Goal: Information Seeking & Learning: Learn about a topic

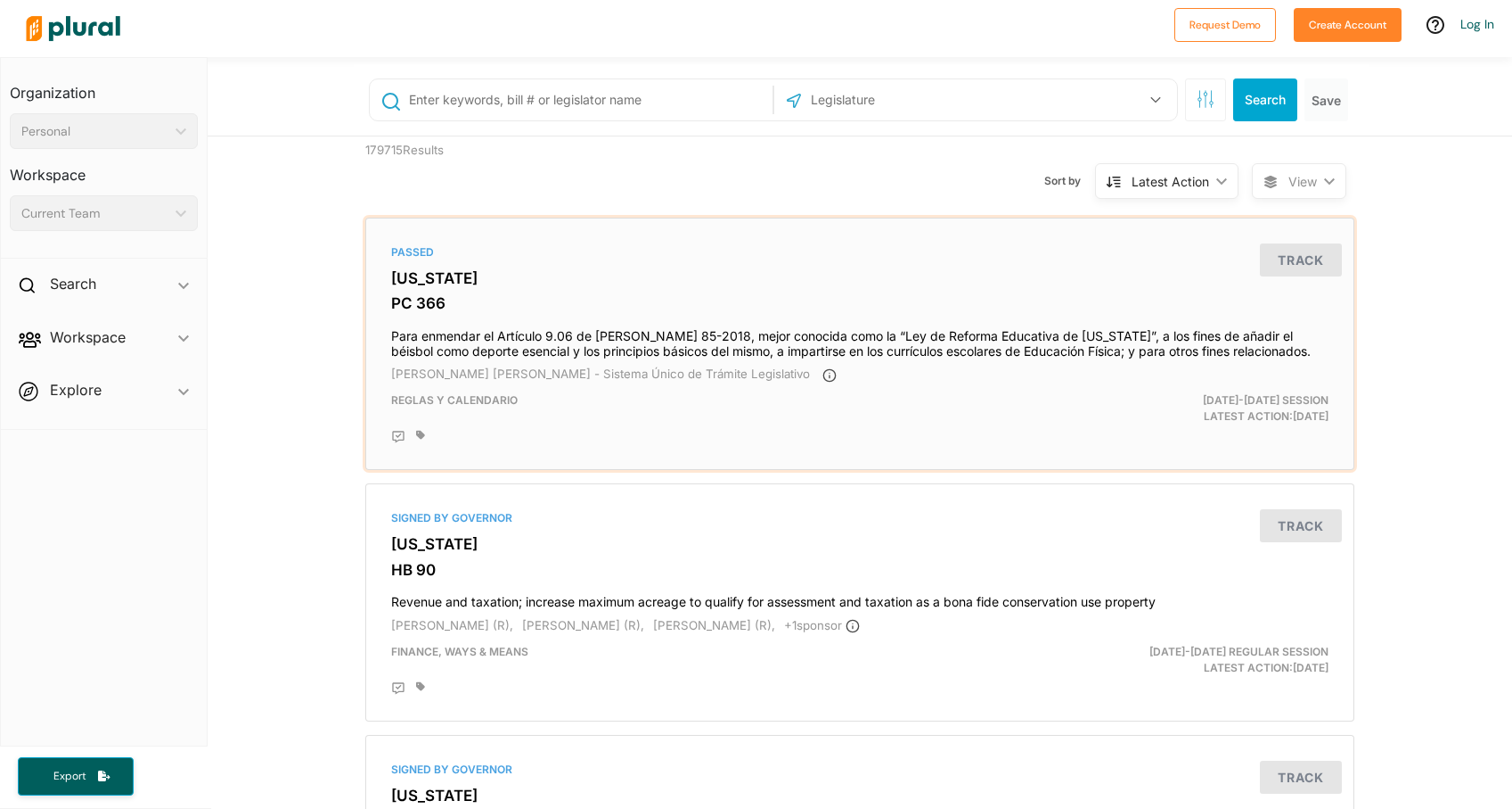
click at [411, 279] on h3 "[US_STATE]" at bounding box center [860, 278] width 938 height 18
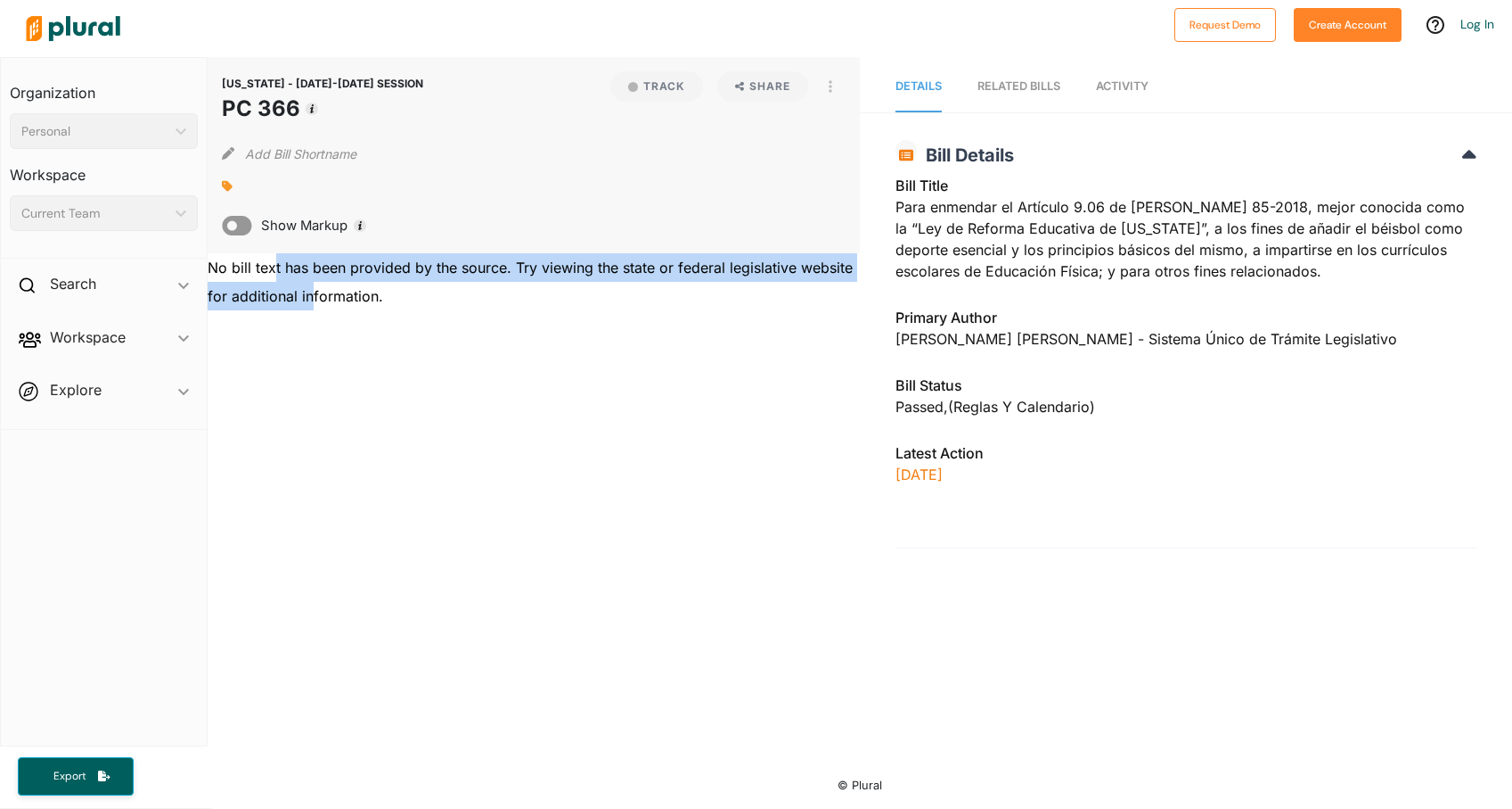
drag, startPoint x: 277, startPoint y: 269, endPoint x: 308, endPoint y: 291, distance: 38.0
click at [308, 291] on div "No bill text has been provided by the source. Try viewing the state or federal …" at bounding box center [534, 281] width 653 height 57
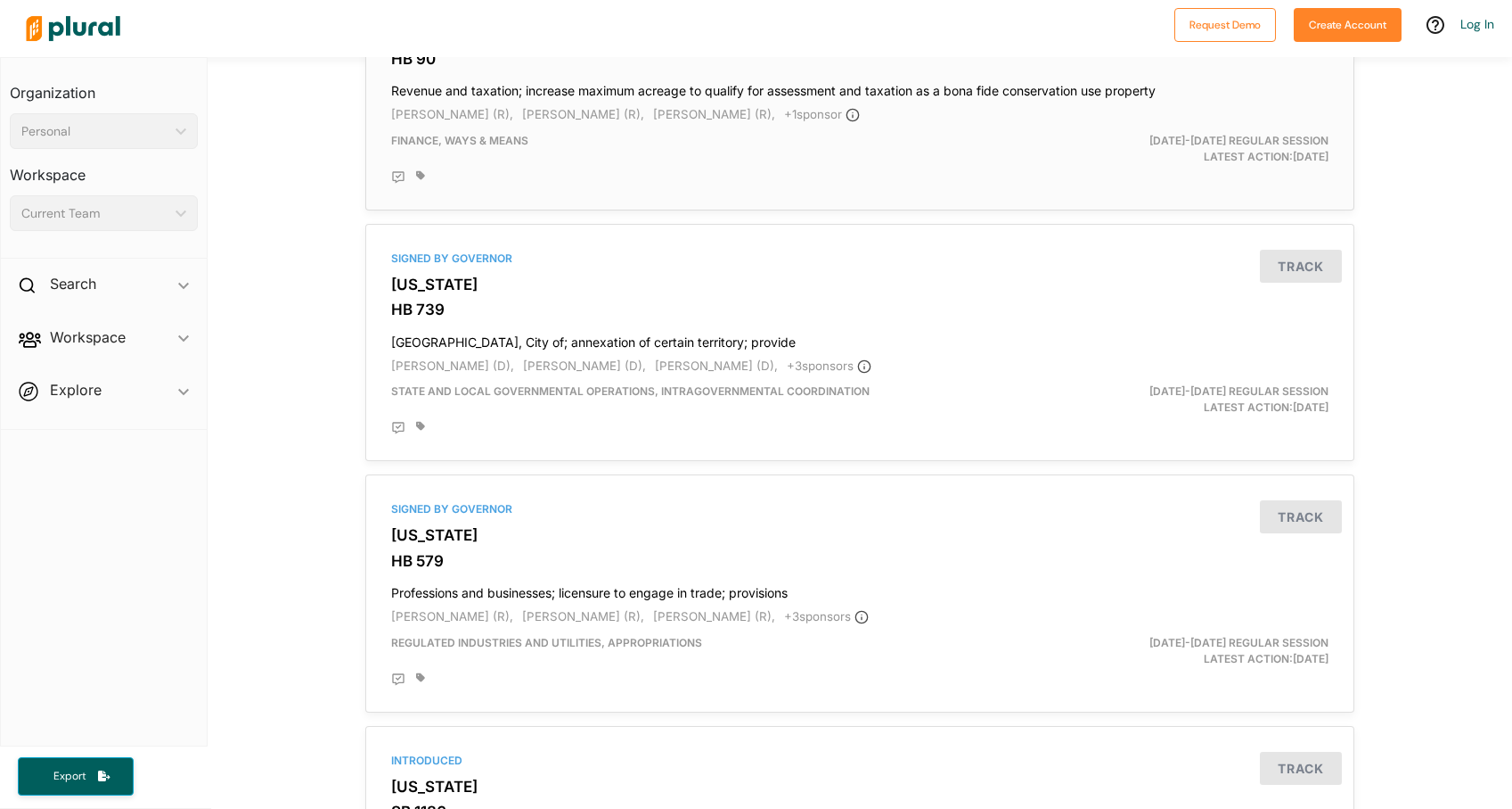
scroll to position [513, 0]
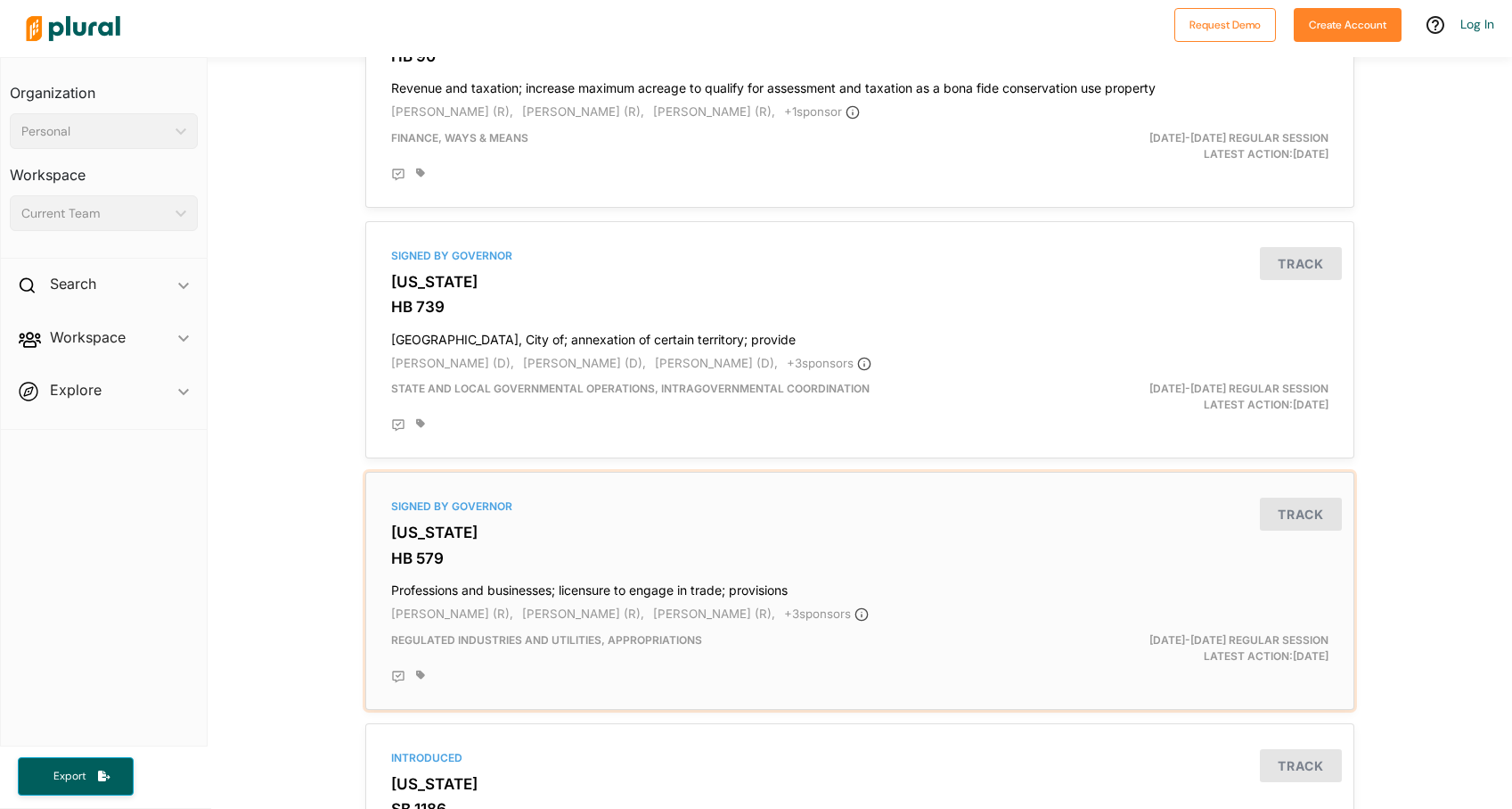
click at [424, 528] on h3 "[US_STATE]" at bounding box center [860, 532] width 938 height 18
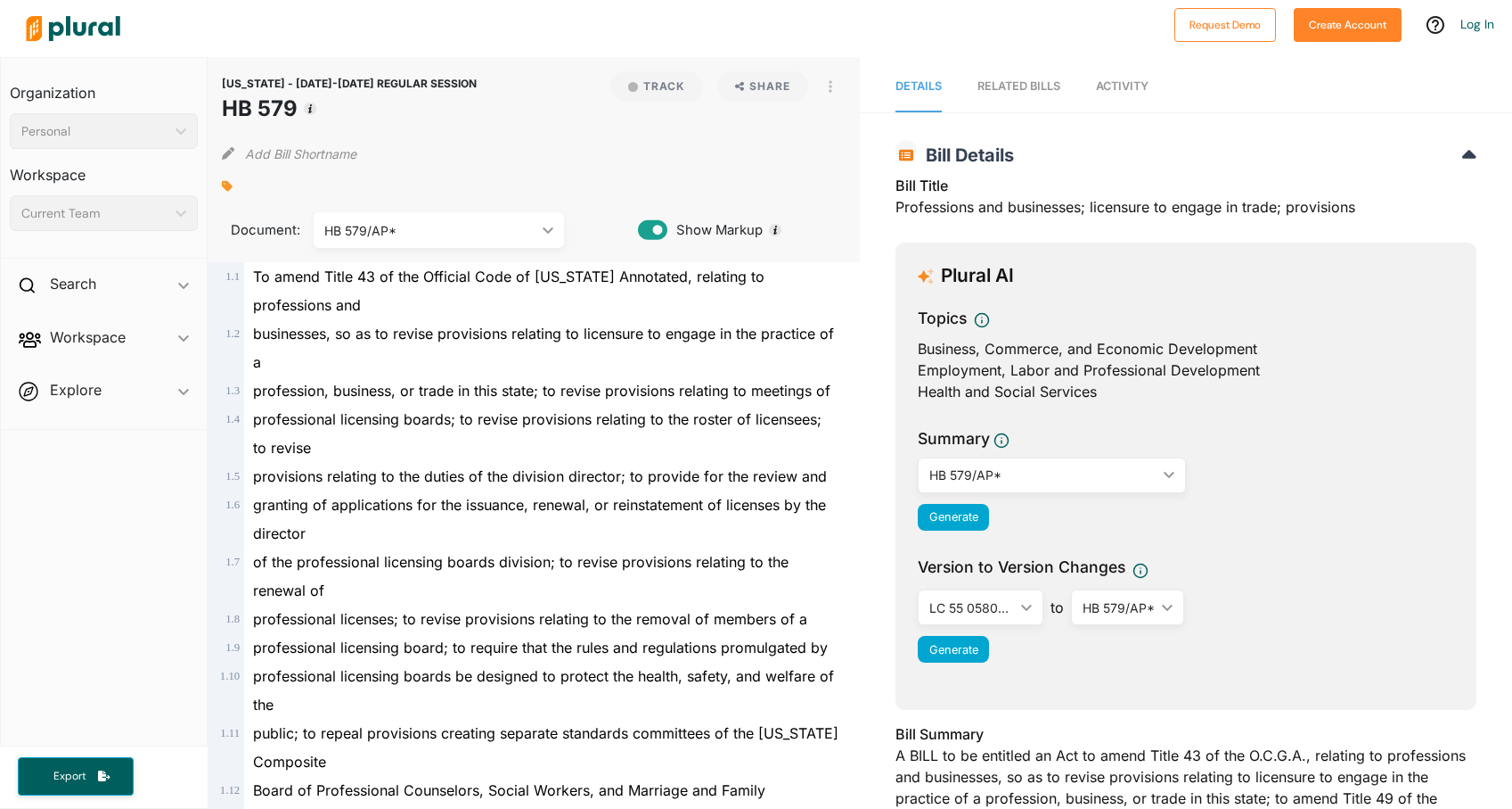
click at [1169, 478] on icon "ic_keyboard_arrow_down" at bounding box center [1166, 475] width 18 height 8
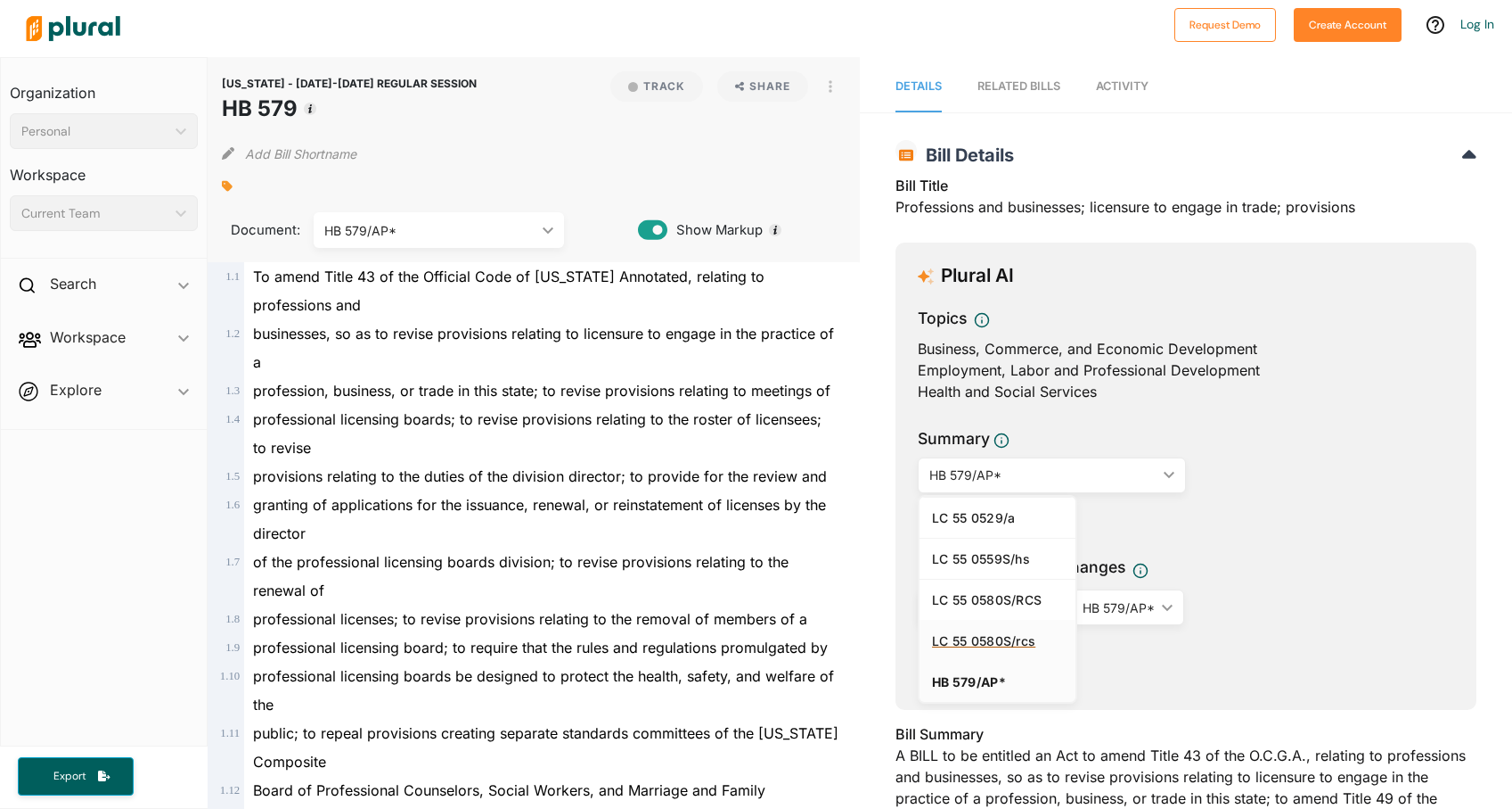
click at [988, 639] on div "LC 55 0580S/rcs" at bounding box center [997, 640] width 131 height 15
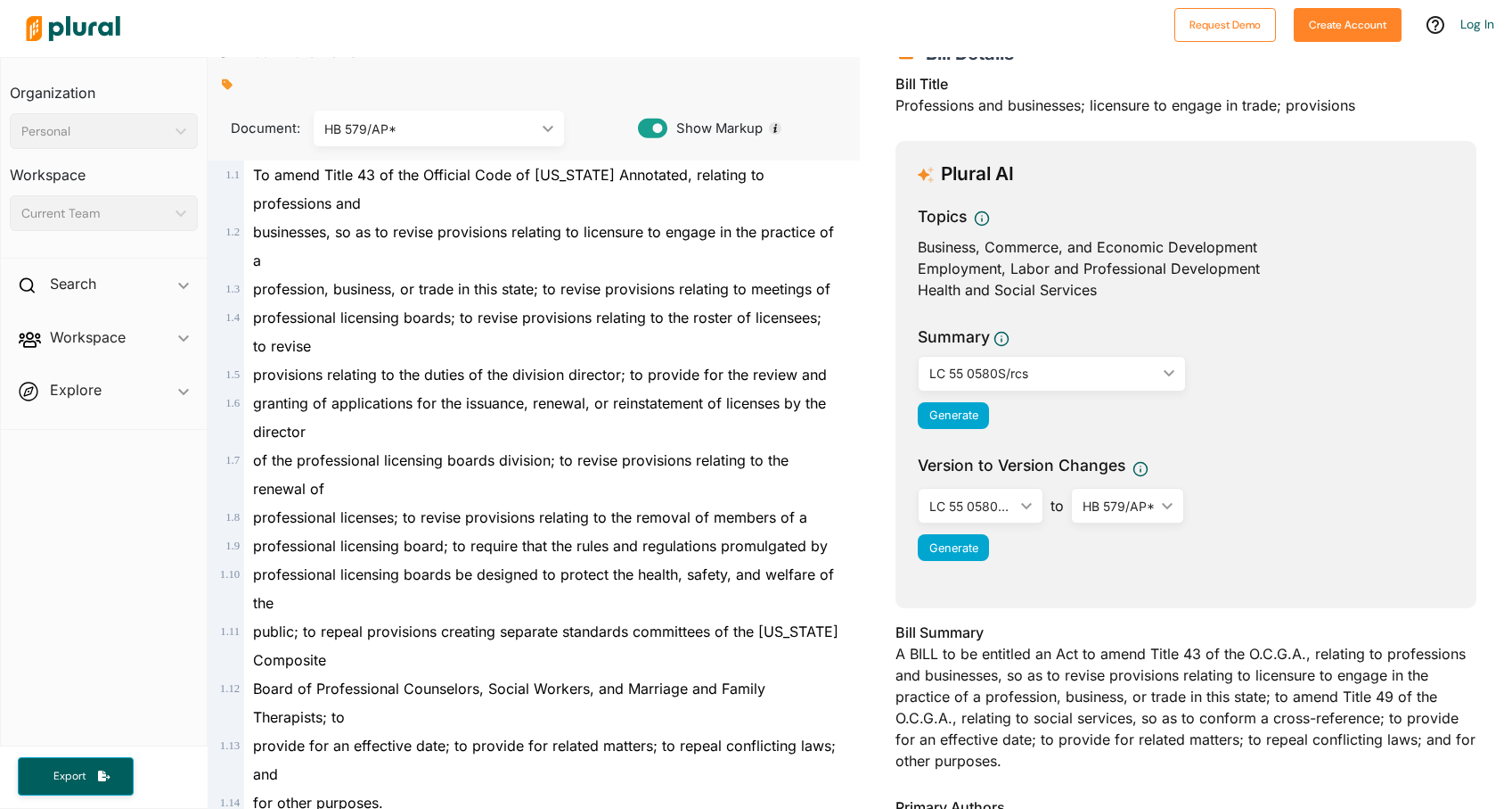
scroll to position [103, 0]
click at [961, 541] on span "Generate" at bounding box center [953, 546] width 49 height 13
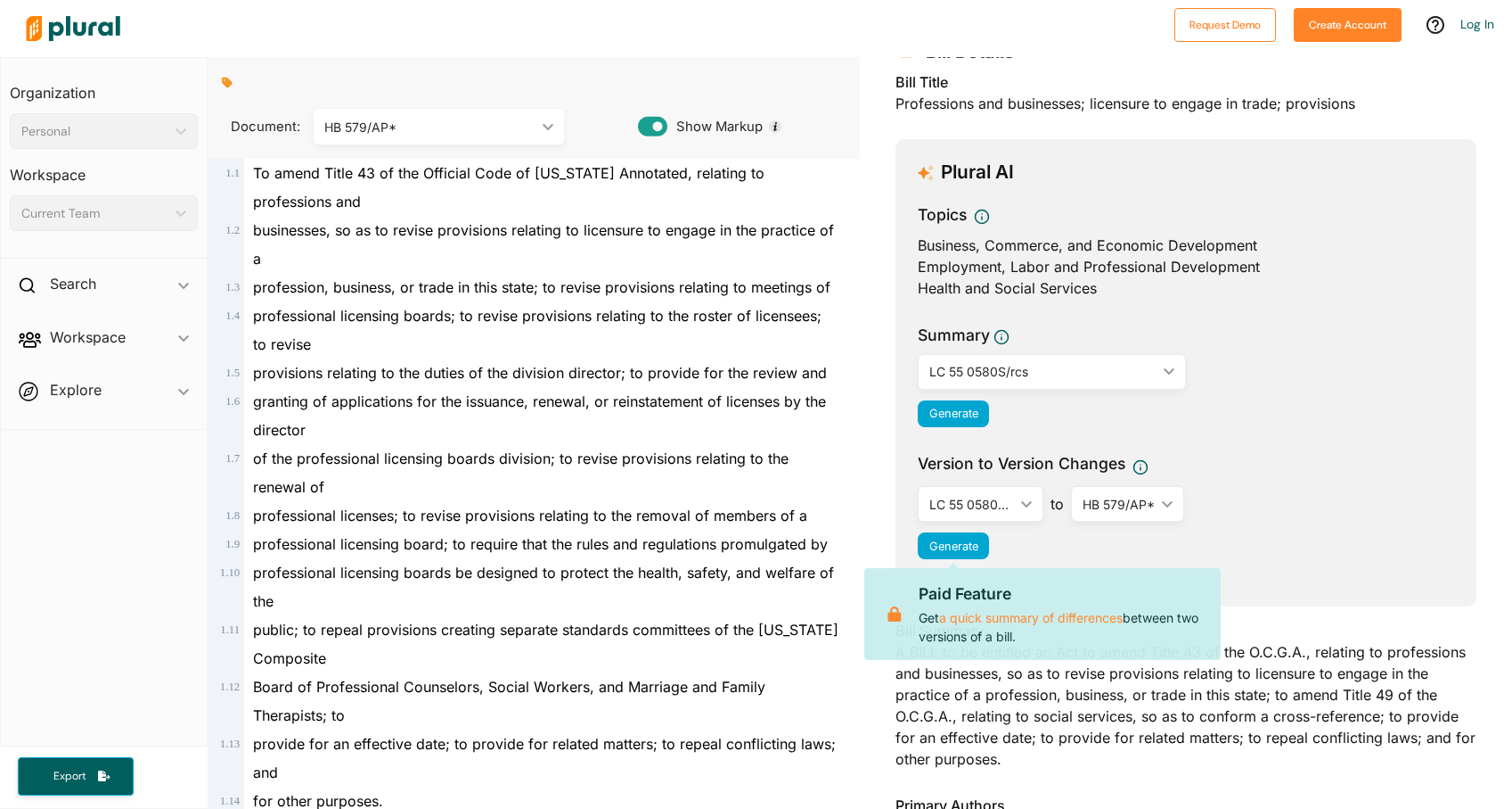
click at [1017, 503] on icon "ic_keyboard_arrow_down" at bounding box center [1023, 504] width 18 height 8
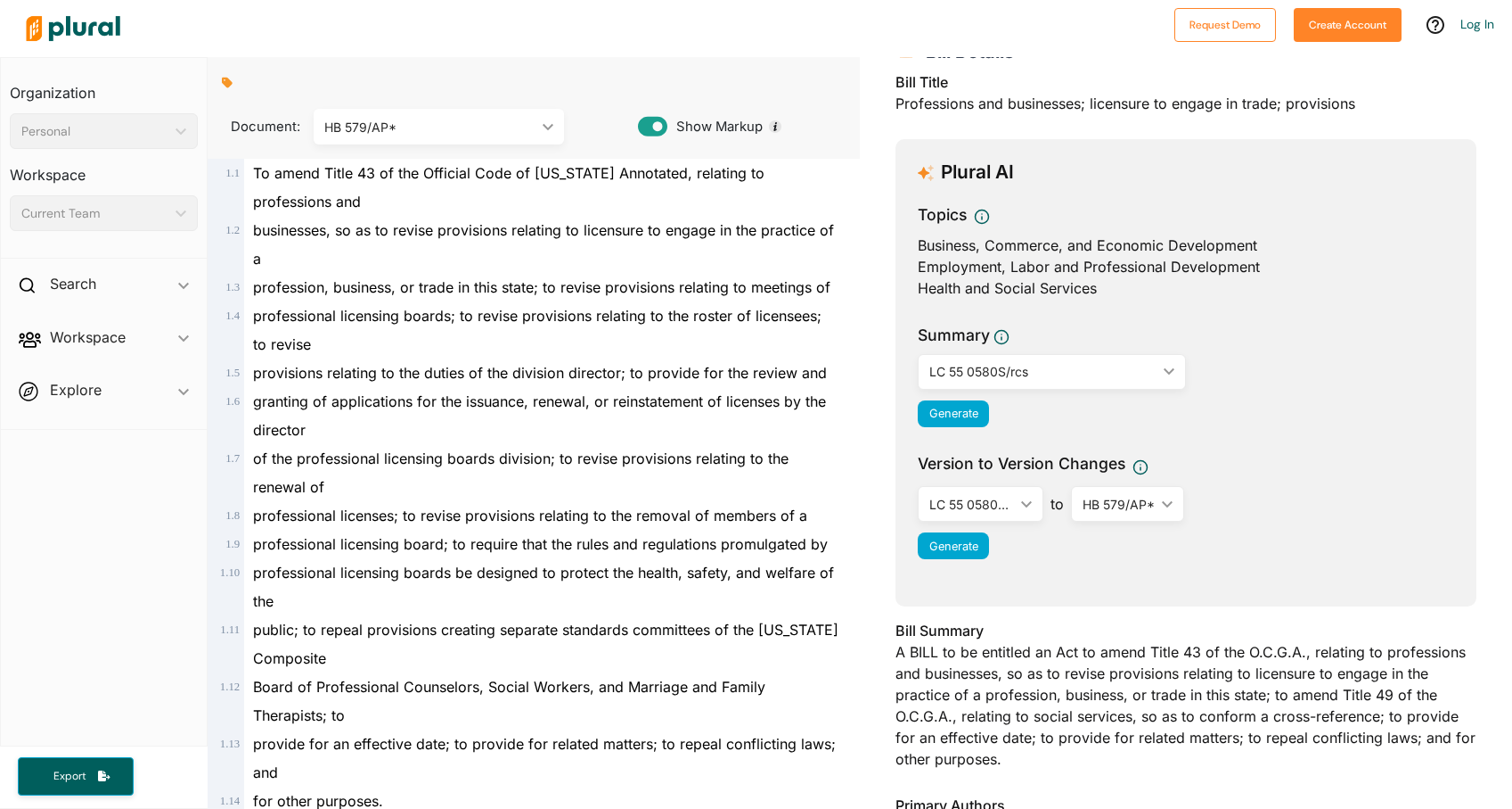
click at [1010, 372] on div "LC 55 0580S/rcs" at bounding box center [1042, 371] width 227 height 19
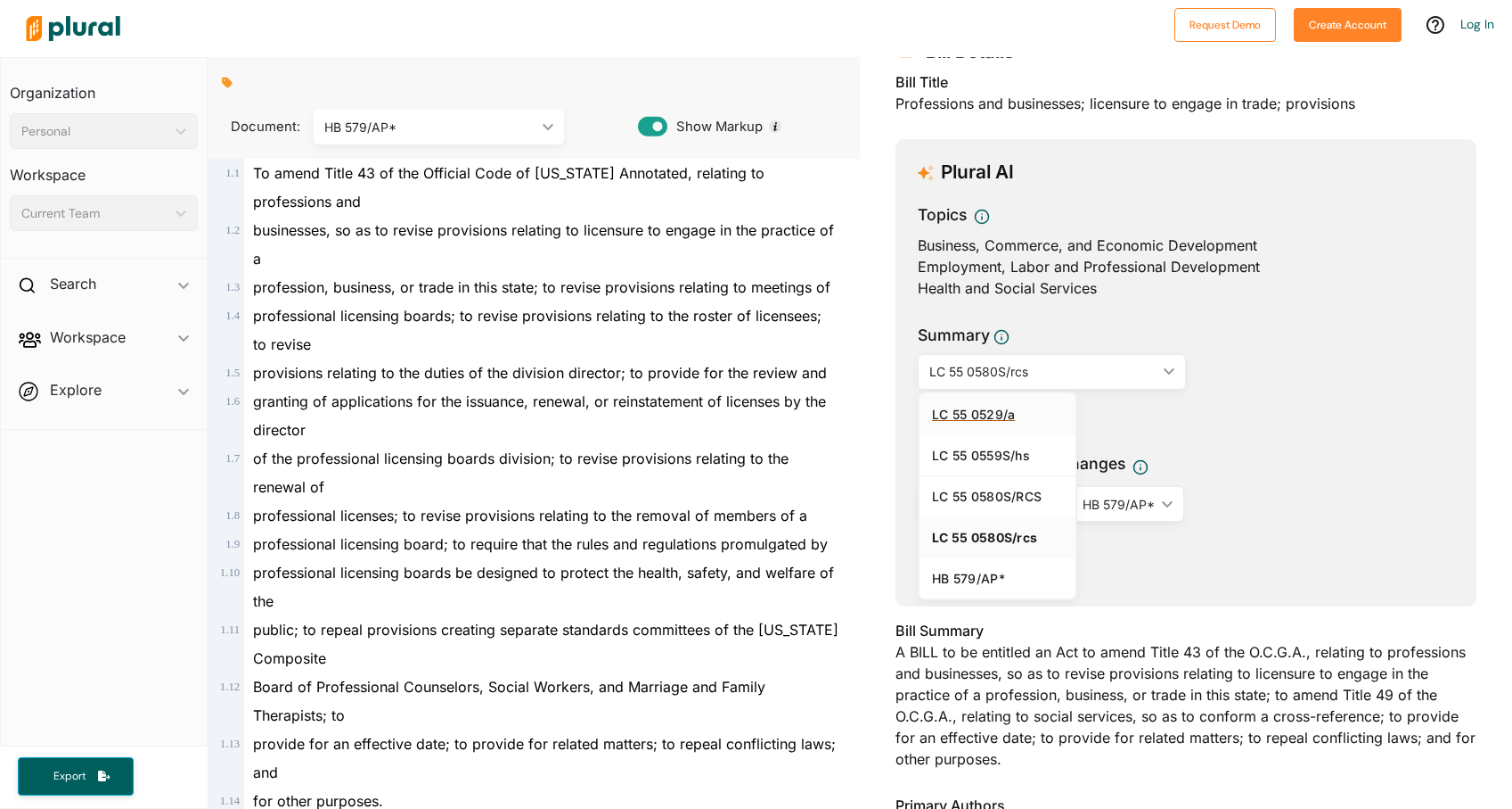
click at [963, 416] on div "LC 55 0529/a" at bounding box center [997, 415] width 131 height 15
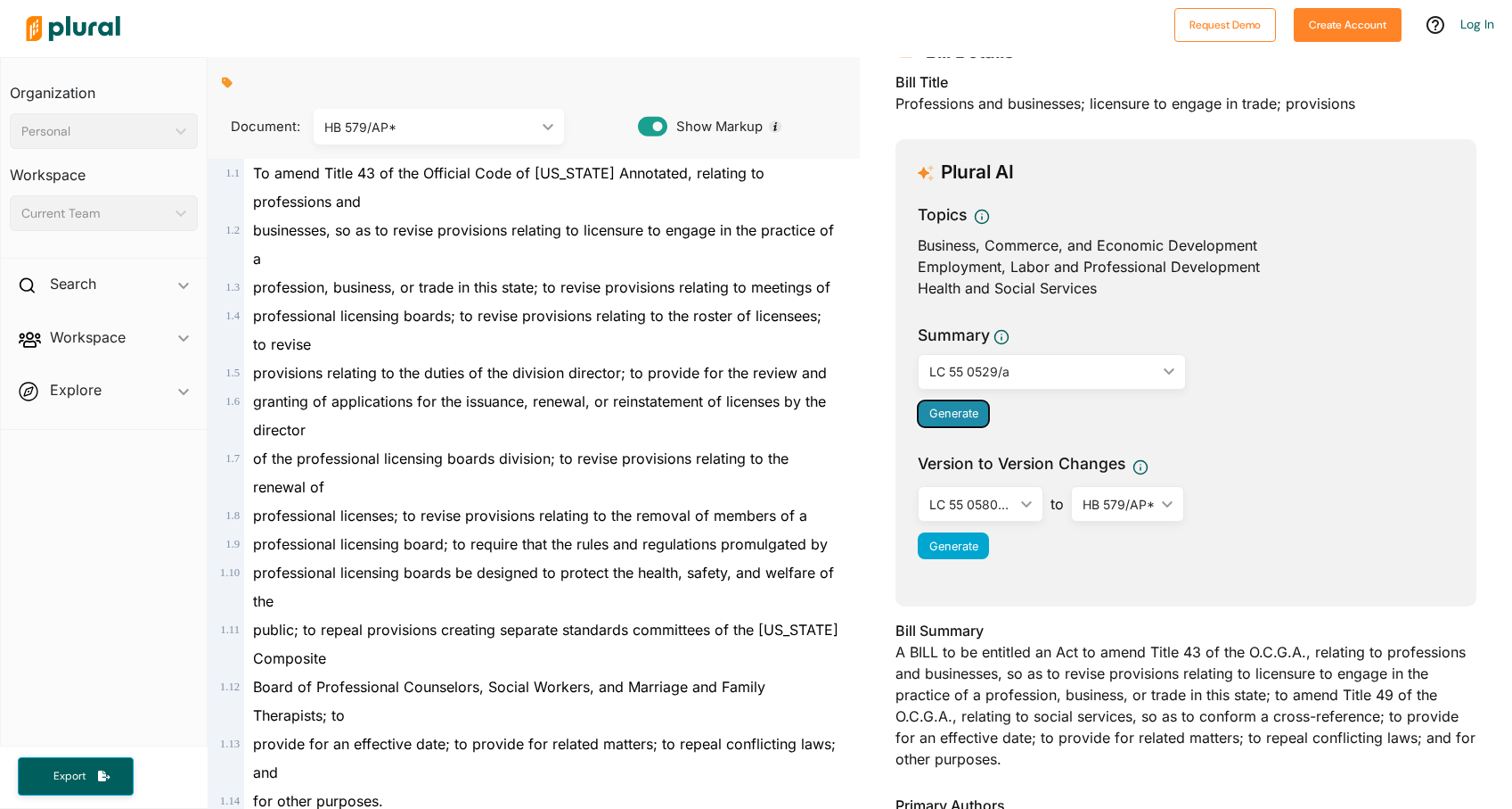
click at [953, 413] on span "Generate" at bounding box center [953, 414] width 49 height 13
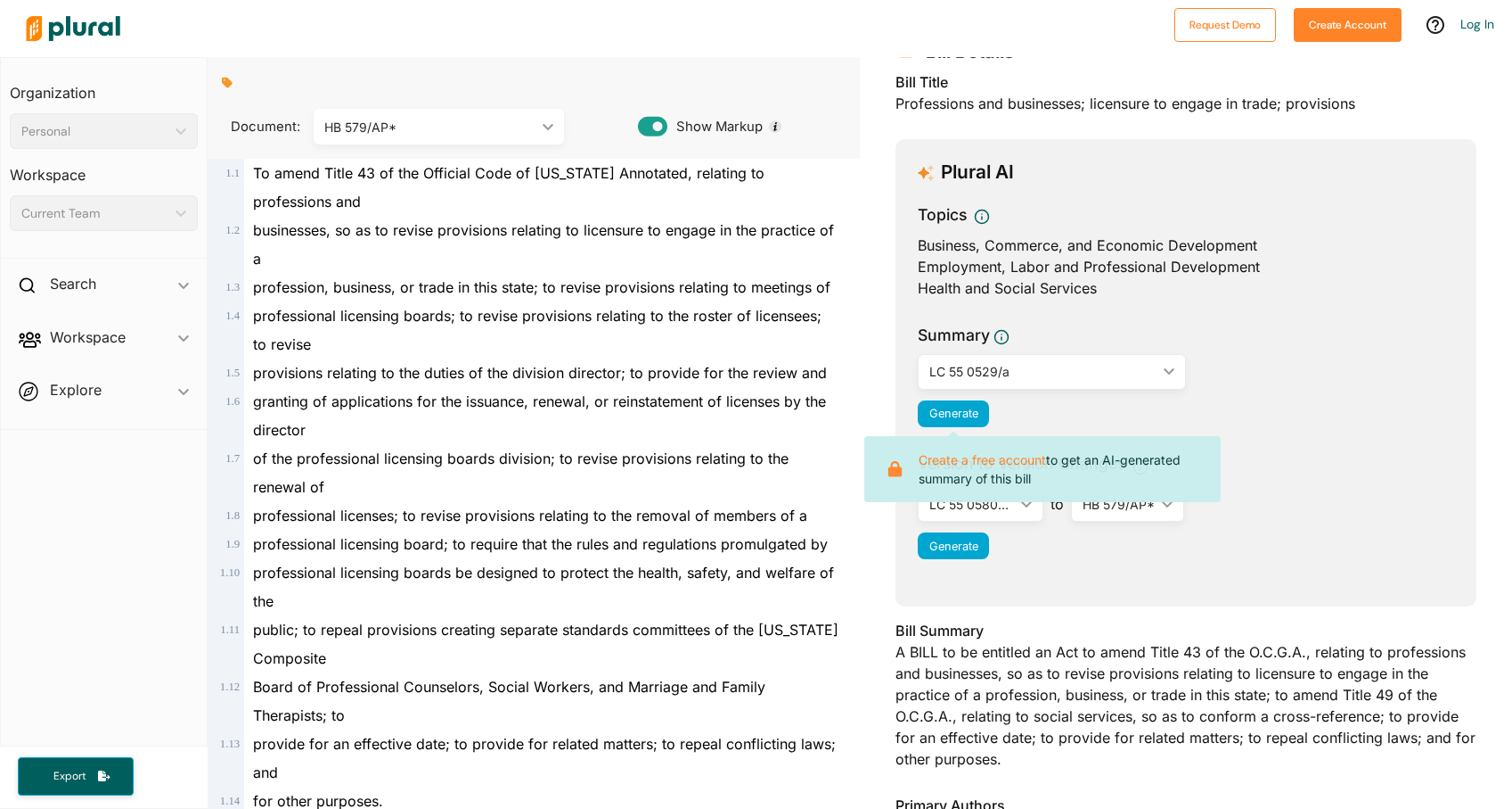
click at [1218, 410] on div "Generate" at bounding box center [1186, 414] width 537 height 27
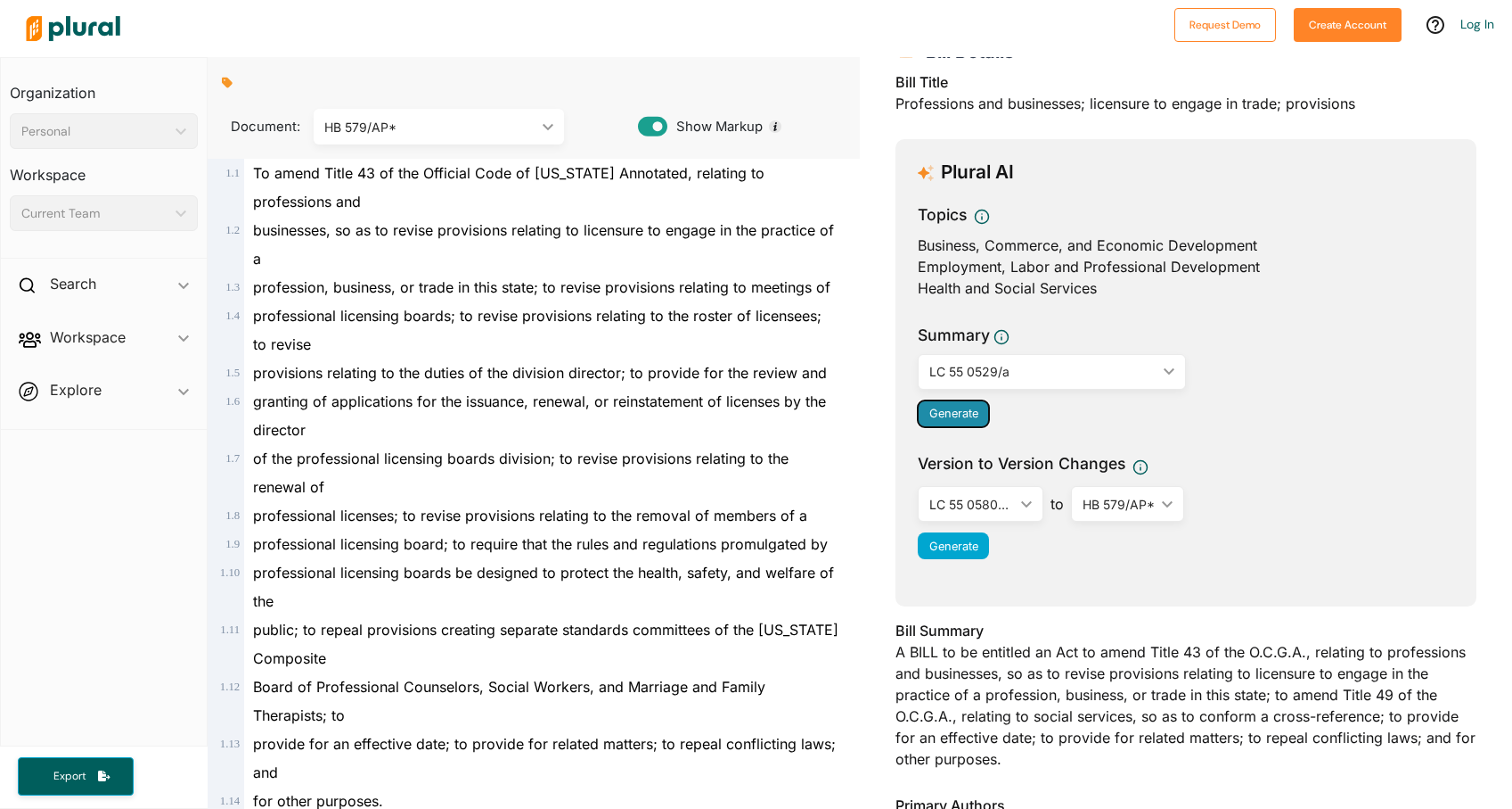
click at [954, 419] on span "Generate" at bounding box center [953, 414] width 49 height 13
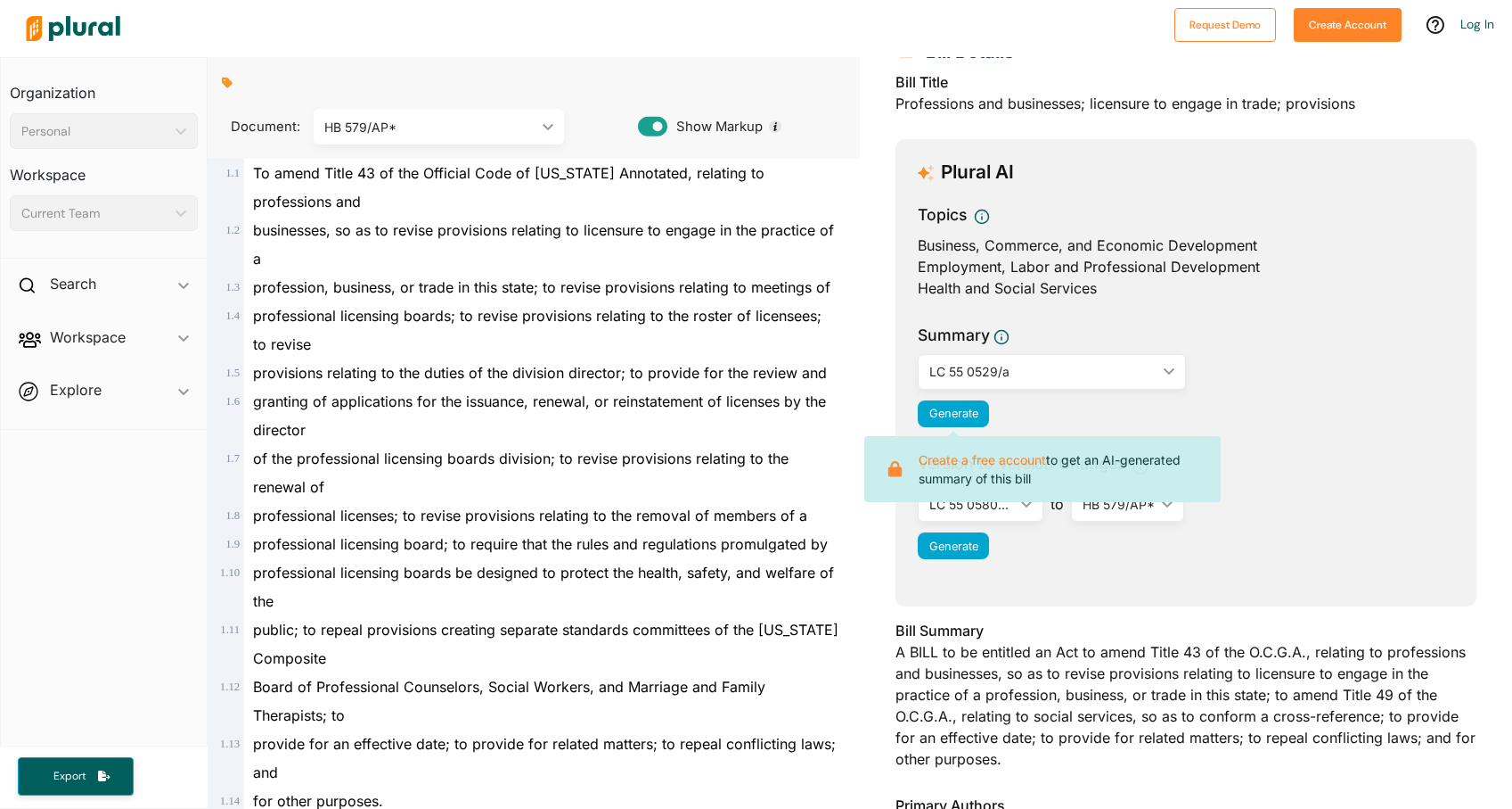
click at [1234, 393] on div "Summary LC 55 0529/a ic_keyboard_arrow_down LC 55 0529/a LC 55 0559S/hs LC 55 0…" at bounding box center [1186, 380] width 537 height 114
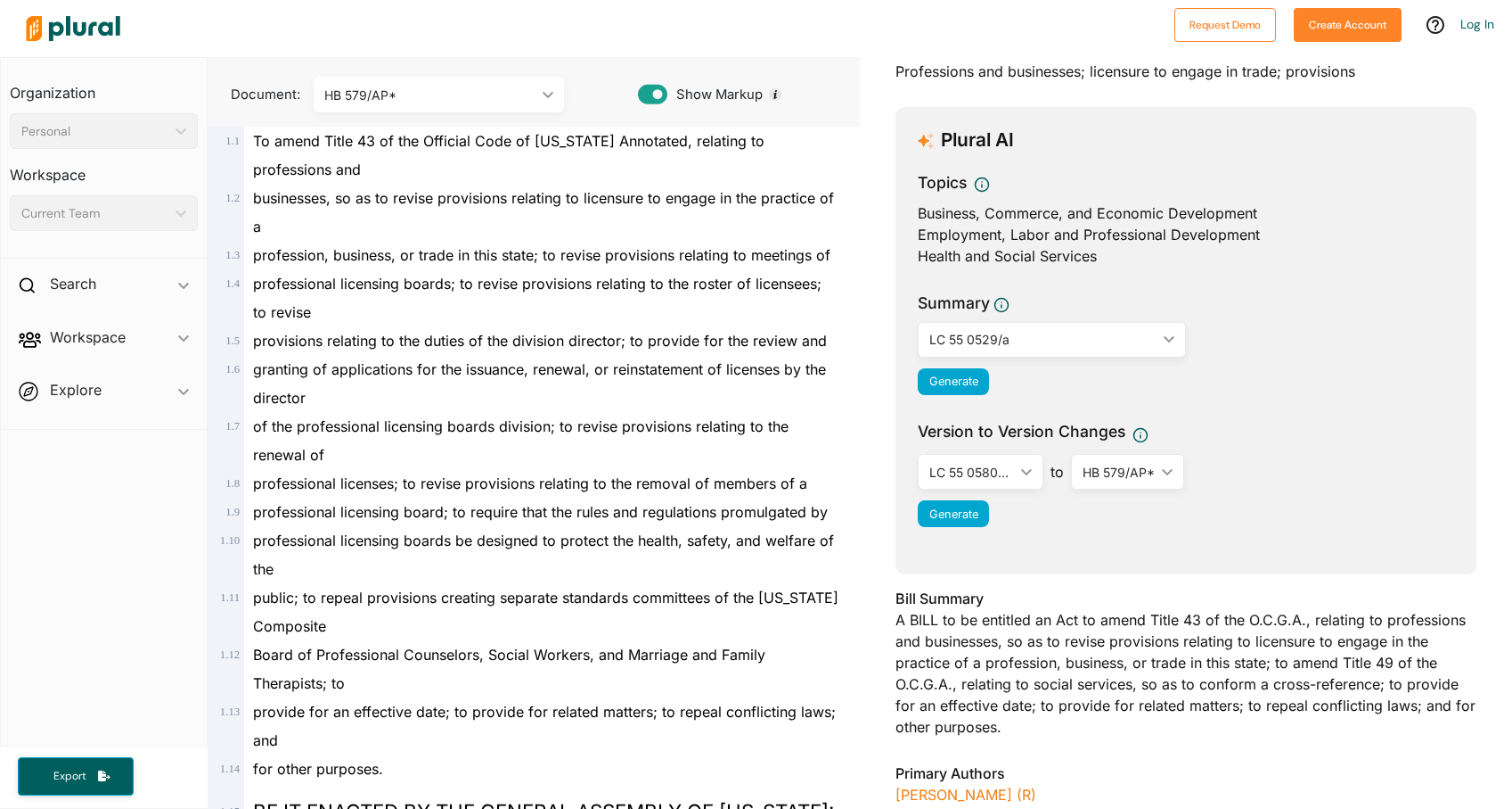
scroll to position [148, 0]
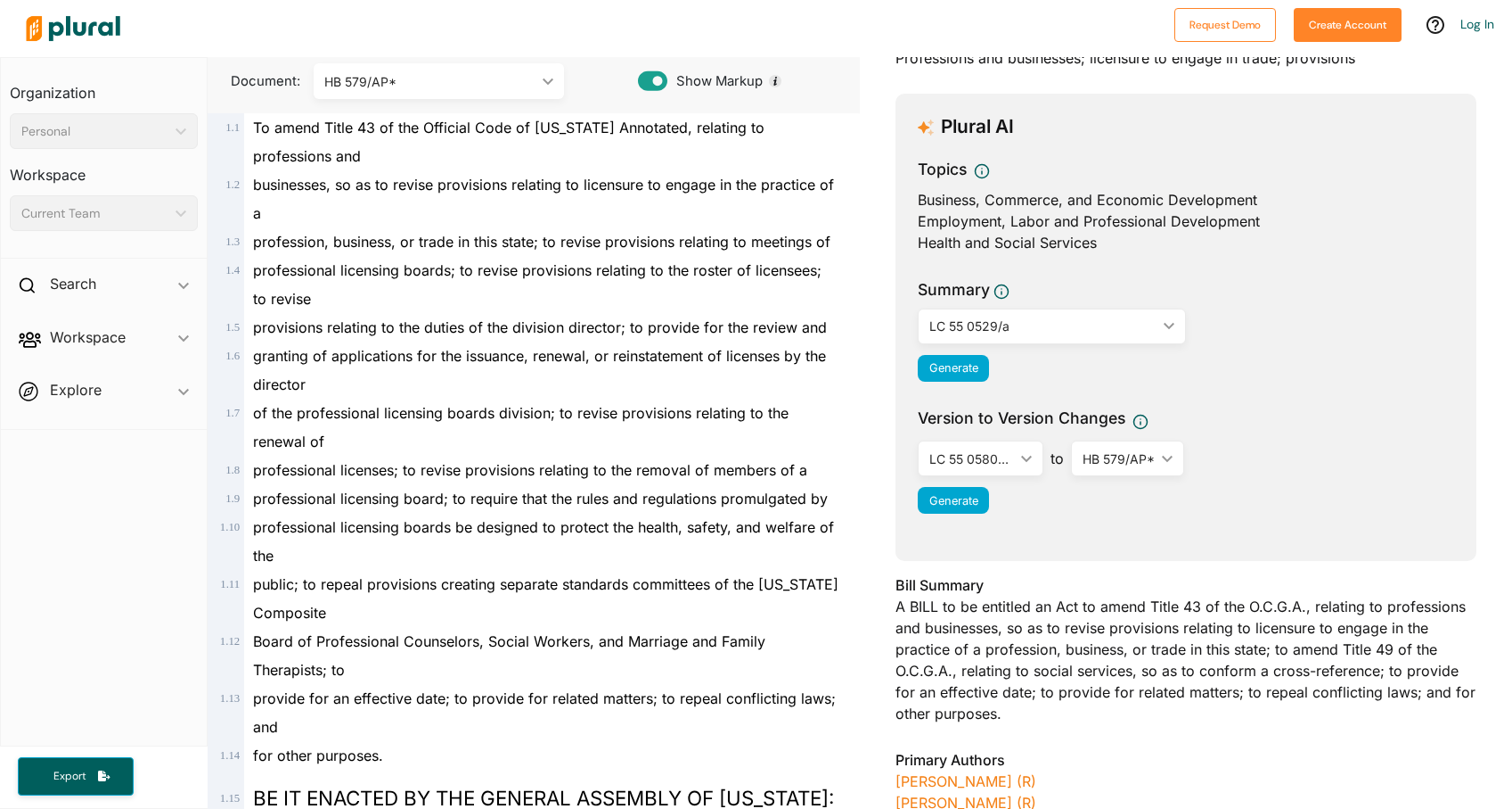
click at [1156, 460] on icon "ic_keyboard_arrow_down" at bounding box center [1164, 459] width 18 height 8
click at [1021, 333] on div "LC 55 0529/a" at bounding box center [1042, 326] width 227 height 19
click at [1188, 388] on div "Summary LC 55 0529/a ic_keyboard_arrow_down LC 55 0529/a LC 55 0559S/hs LC 55 0…" at bounding box center [1186, 335] width 537 height 114
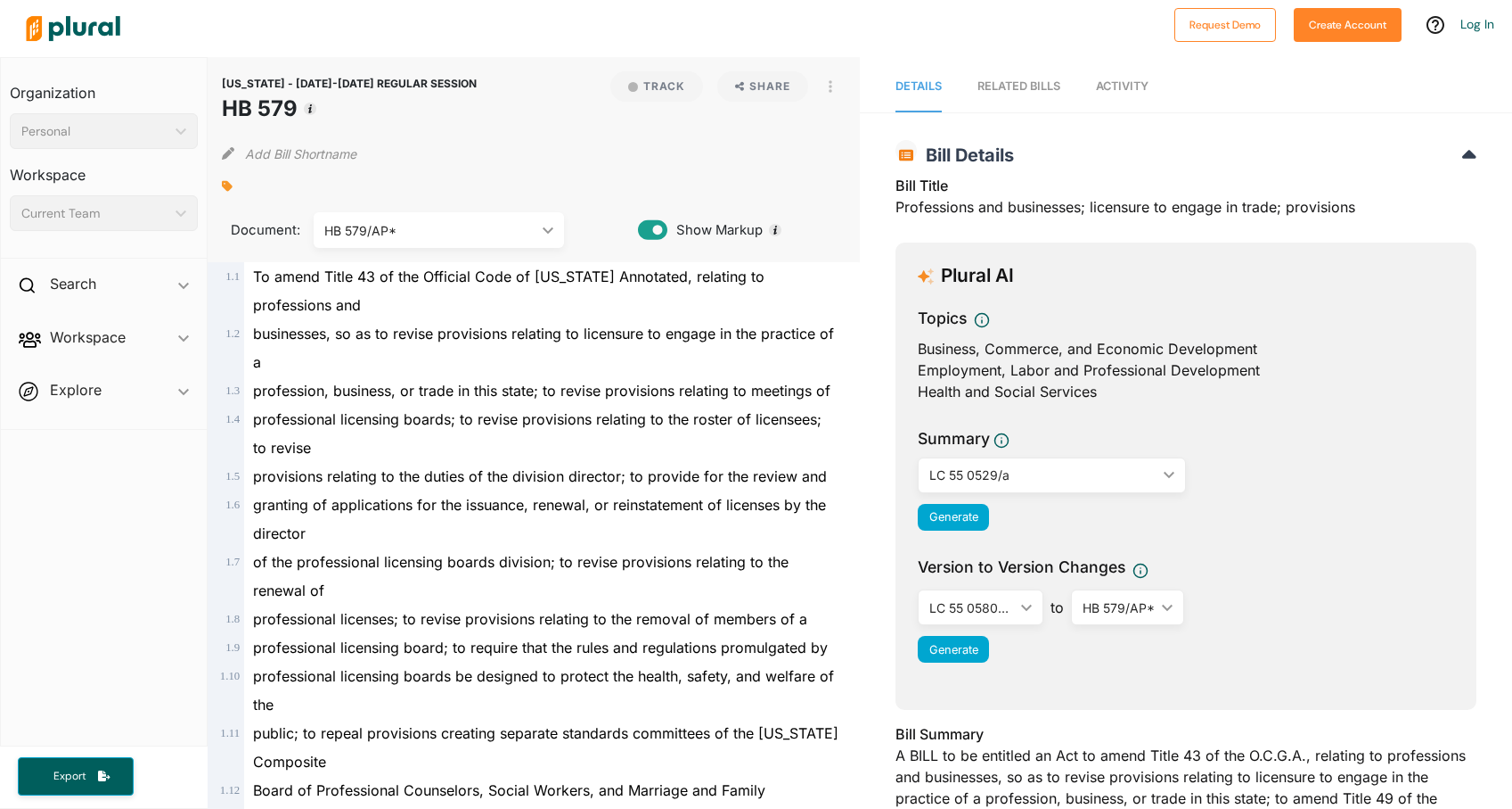
scroll to position [56, 0]
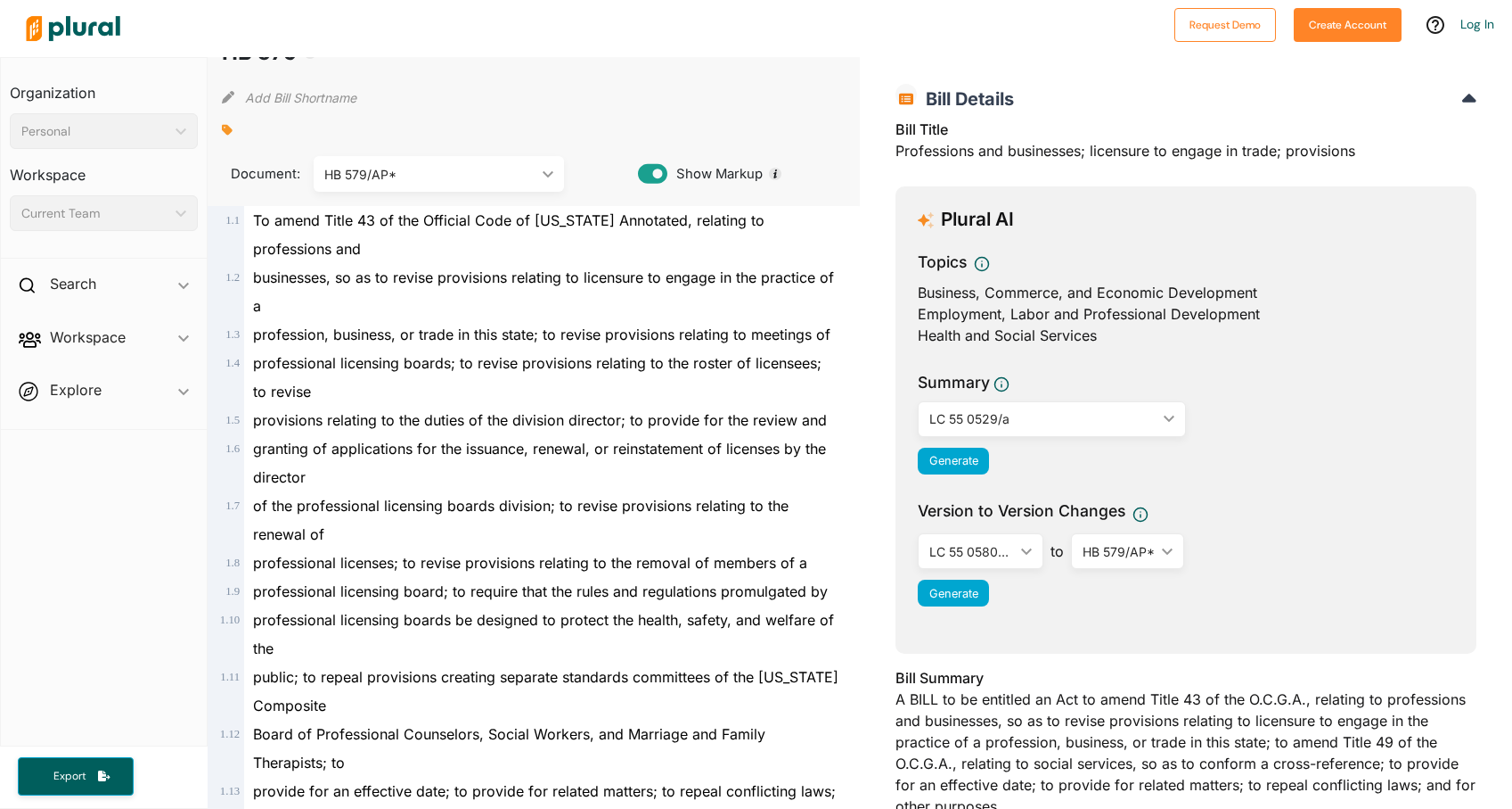
click at [471, 169] on div "HB 579/AP*" at bounding box center [430, 174] width 211 height 19
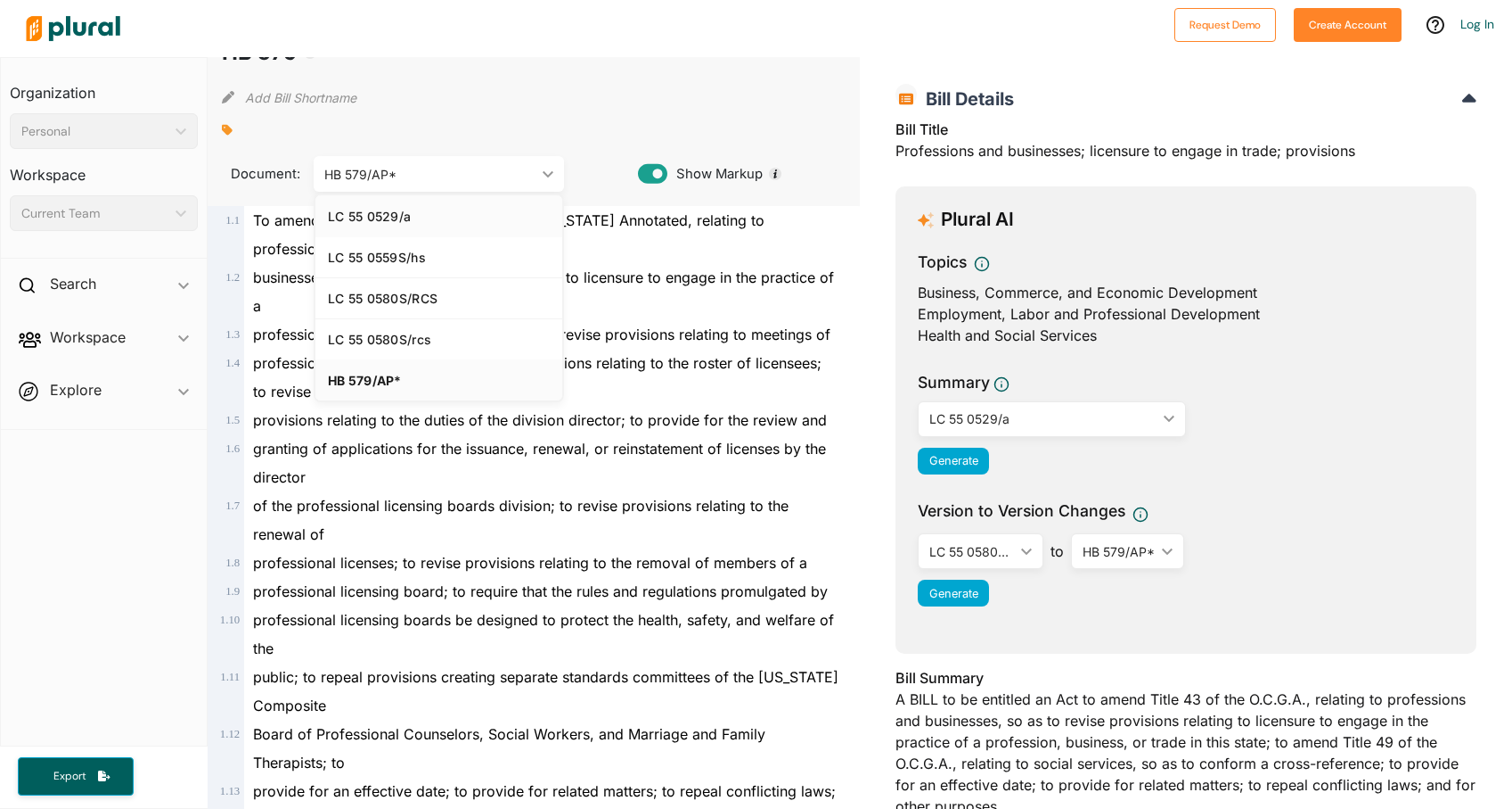
click at [417, 210] on div "LC 55 0529/a" at bounding box center [439, 216] width 222 height 15
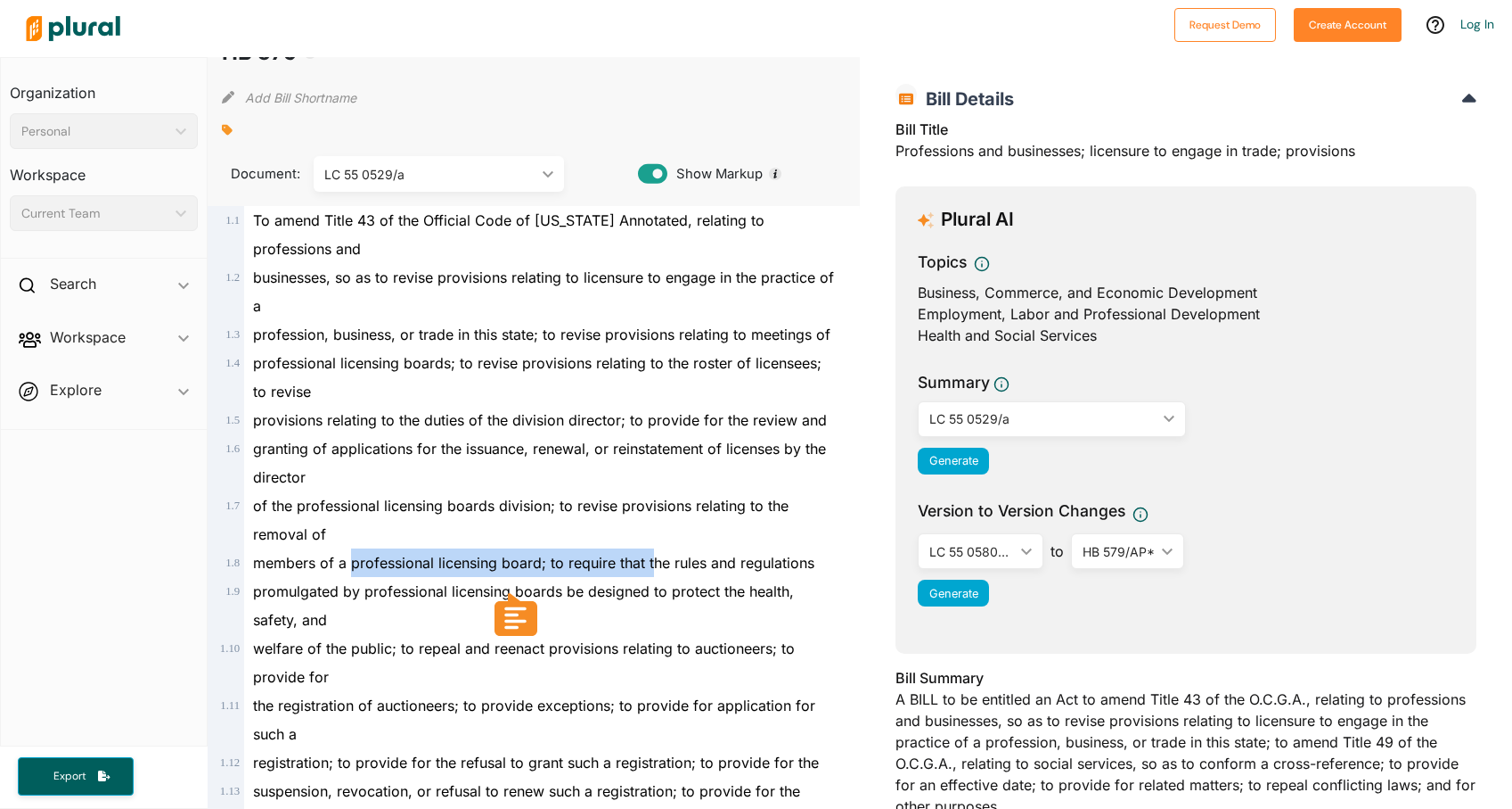
drag, startPoint x: 349, startPoint y: 561, endPoint x: 650, endPoint y: 573, distance: 301.2
click at [650, 573] on div "members of a professional licensing board; to require that the rules and regula…" at bounding box center [542, 563] width 595 height 29
click at [532, 613] on icon at bounding box center [523, 615] width 32 height 33
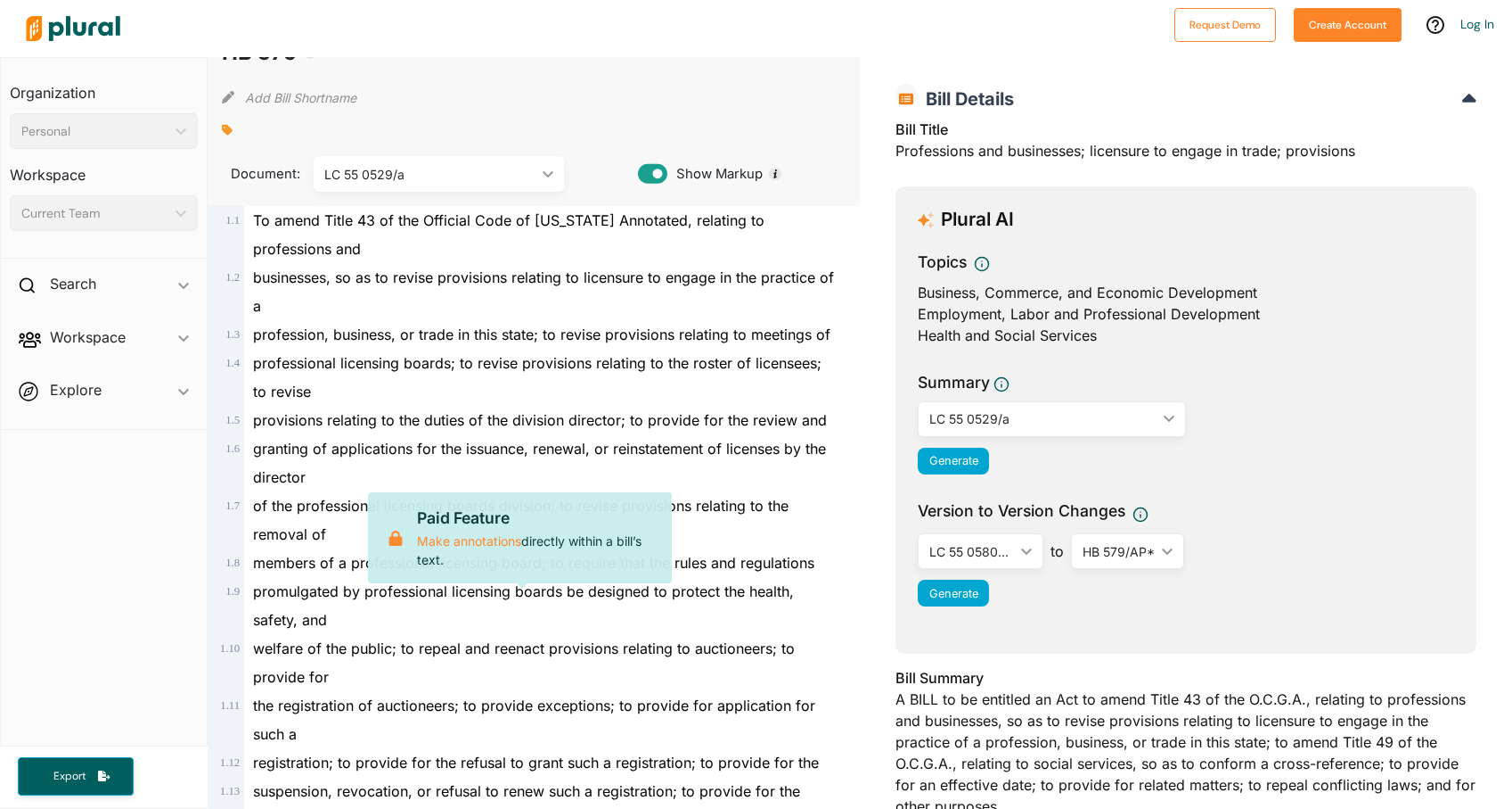
click at [620, 640] on span "welfare of the public; to repeal and reenact provisions relating to auctioneers…" at bounding box center [523, 663] width 542 height 46
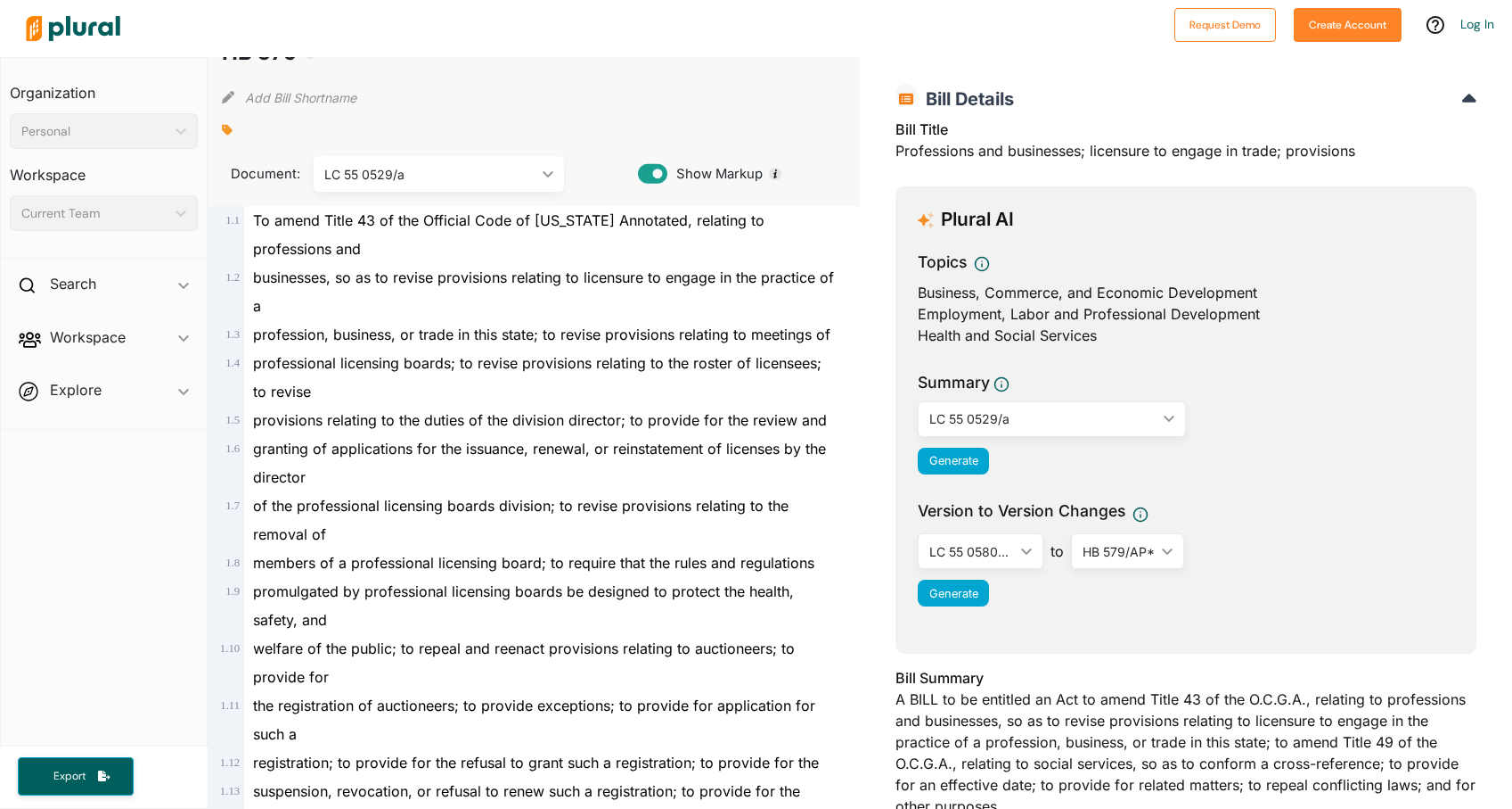
click at [545, 173] on polygon at bounding box center [547, 173] width 11 height 7
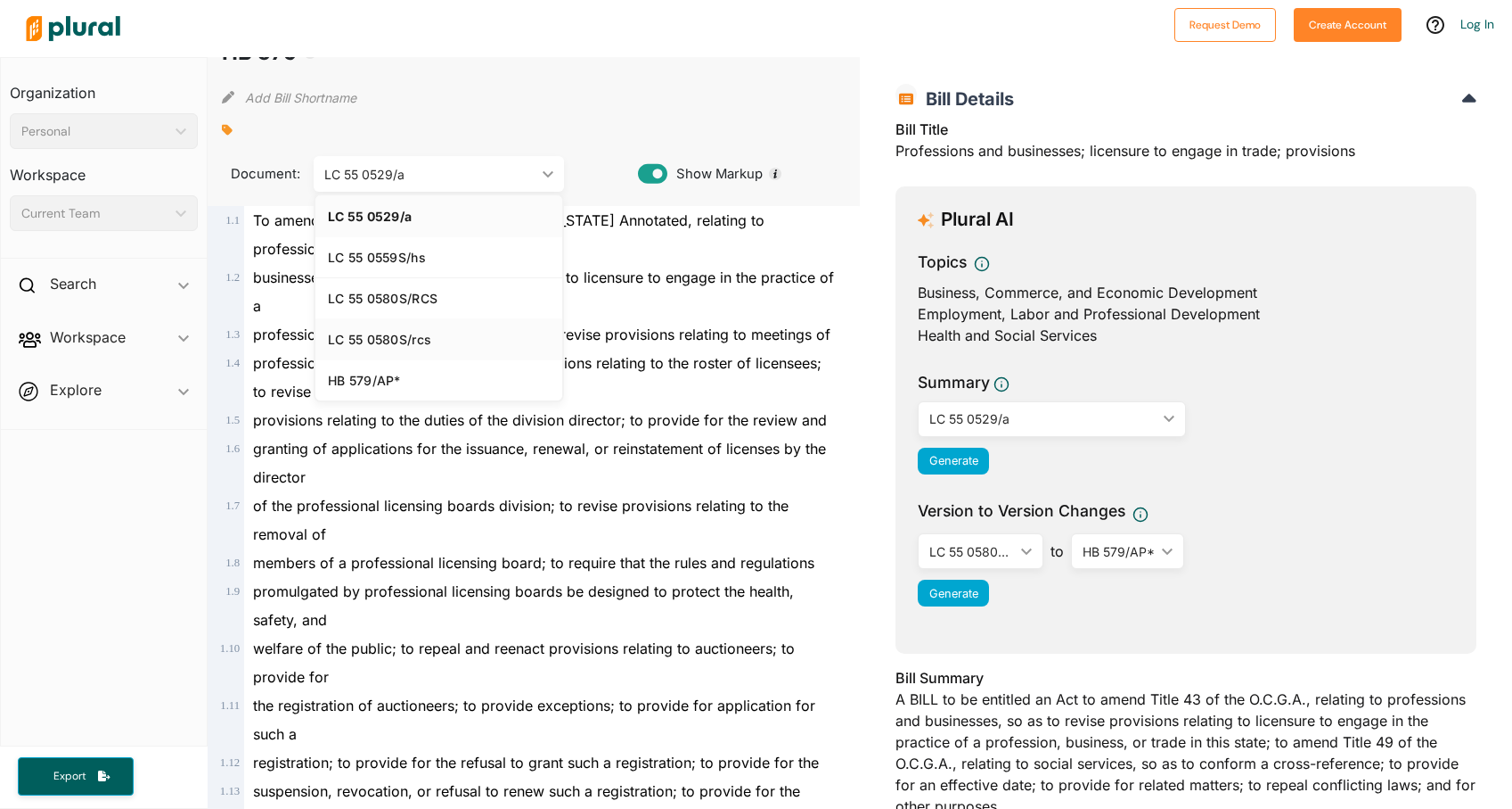
click at [417, 333] on div "LC 55 0580S/rcs" at bounding box center [439, 339] width 222 height 15
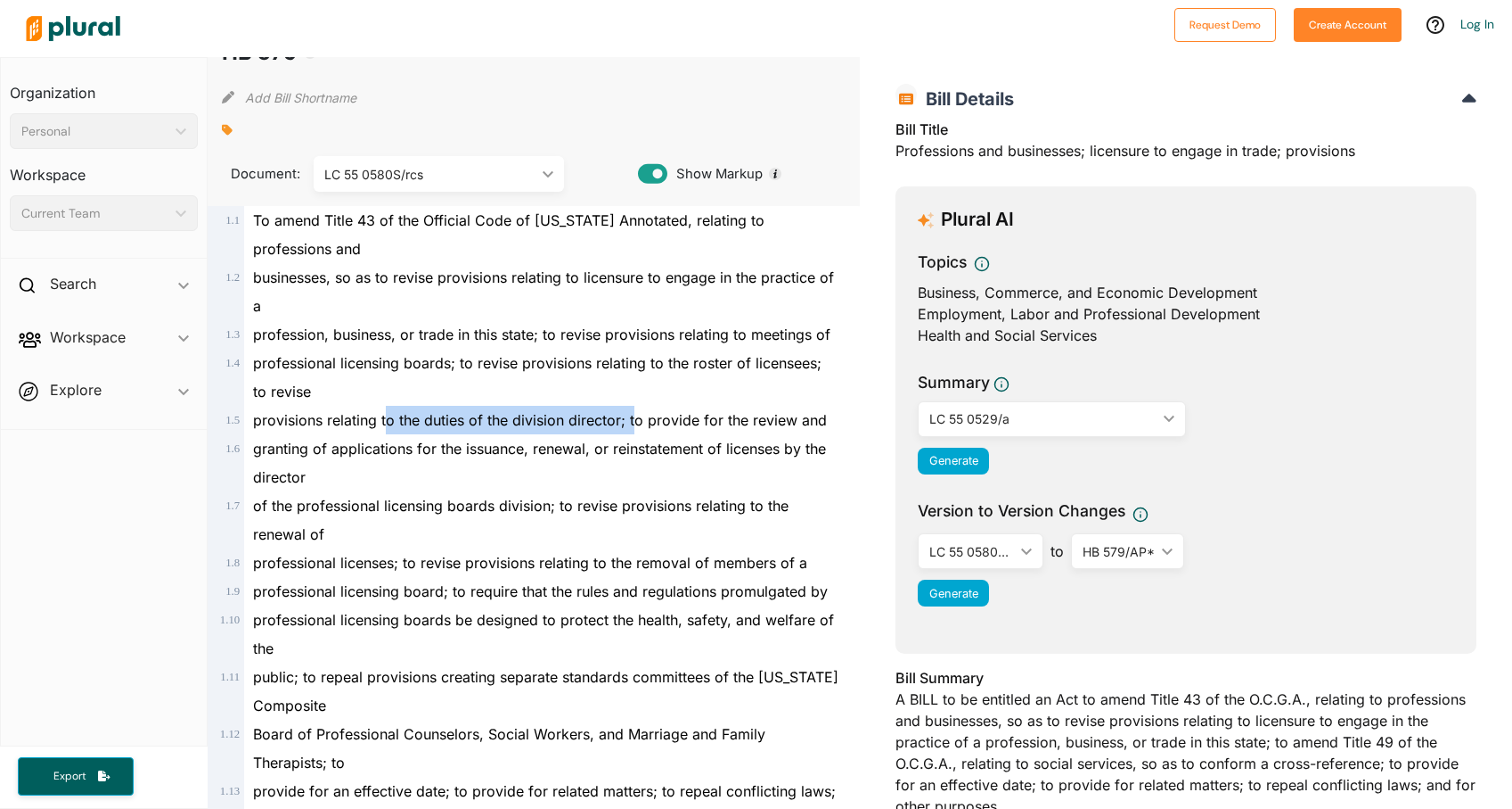
drag, startPoint x: 384, startPoint y: 416, endPoint x: 634, endPoint y: 418, distance: 250.0
click at [634, 418] on span "provisions relating to the duties of the division director; to provide for the …" at bounding box center [540, 419] width 574 height 18
click at [532, 478] on icon at bounding box center [529, 474] width 22 height 22
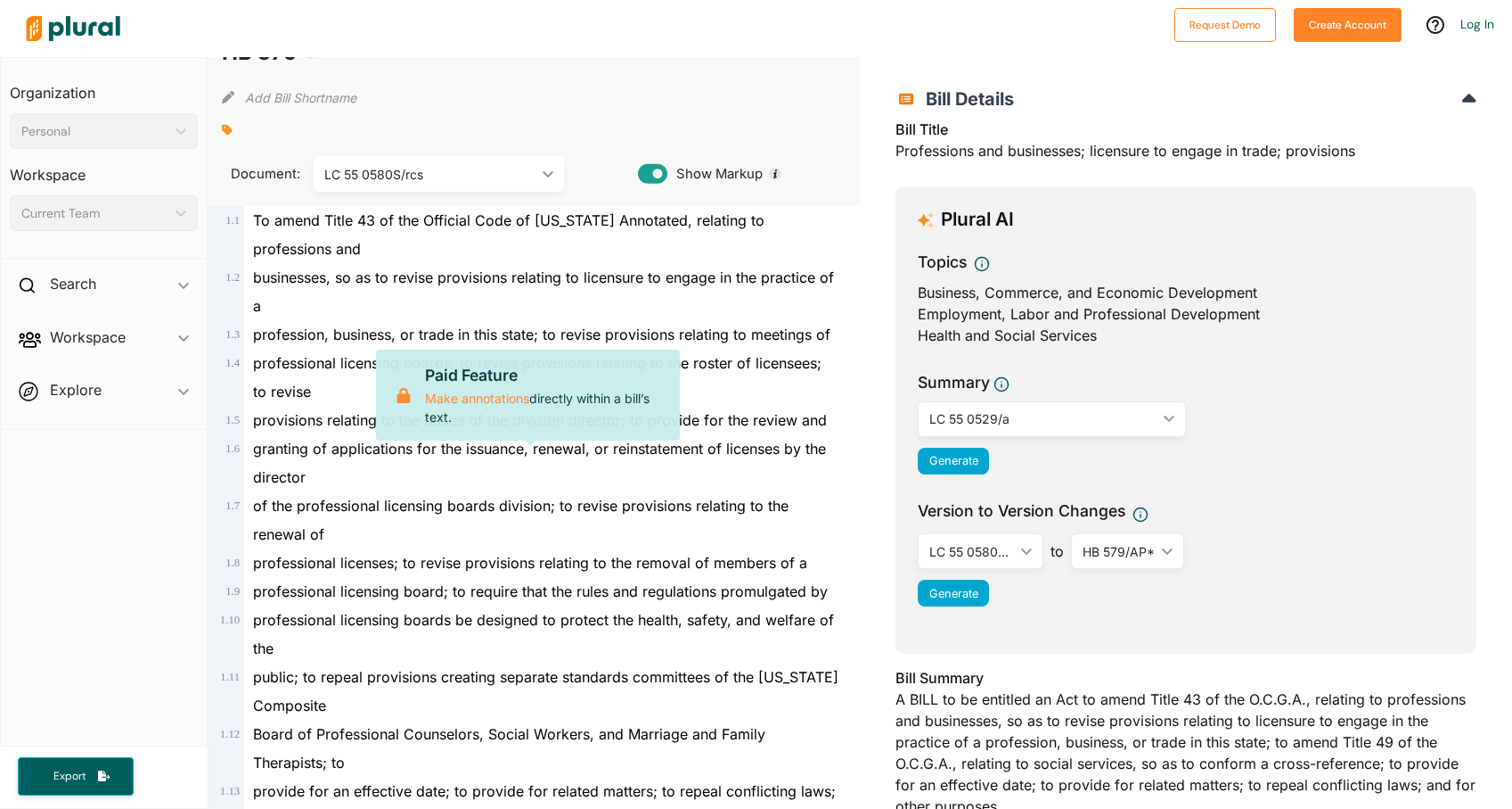
click at [796, 497] on div "of the professional licensing boards division; to revise provisions relating to…" at bounding box center [542, 520] width 595 height 57
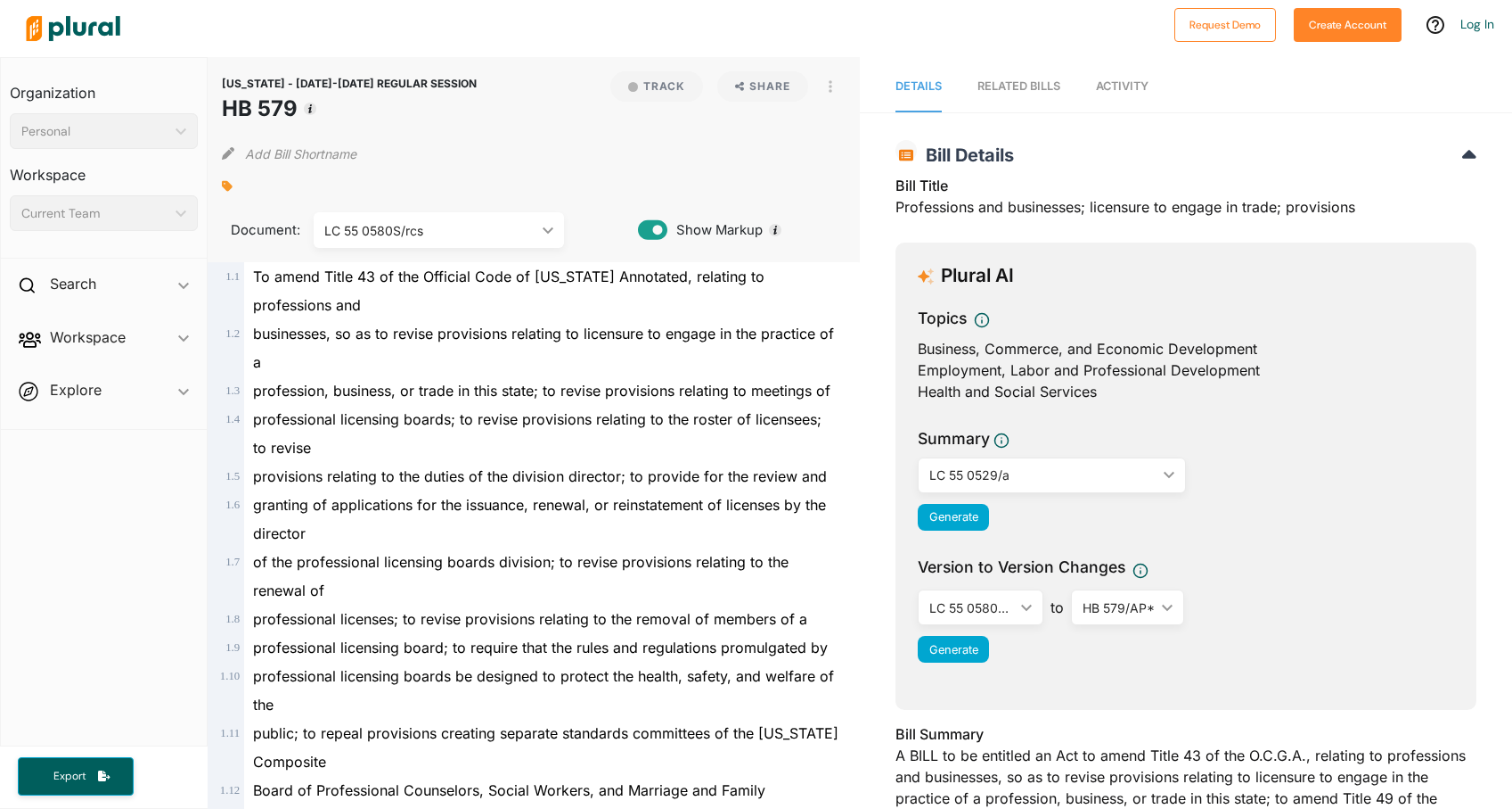
click at [1130, 84] on span "Activity" at bounding box center [1122, 86] width 53 height 13
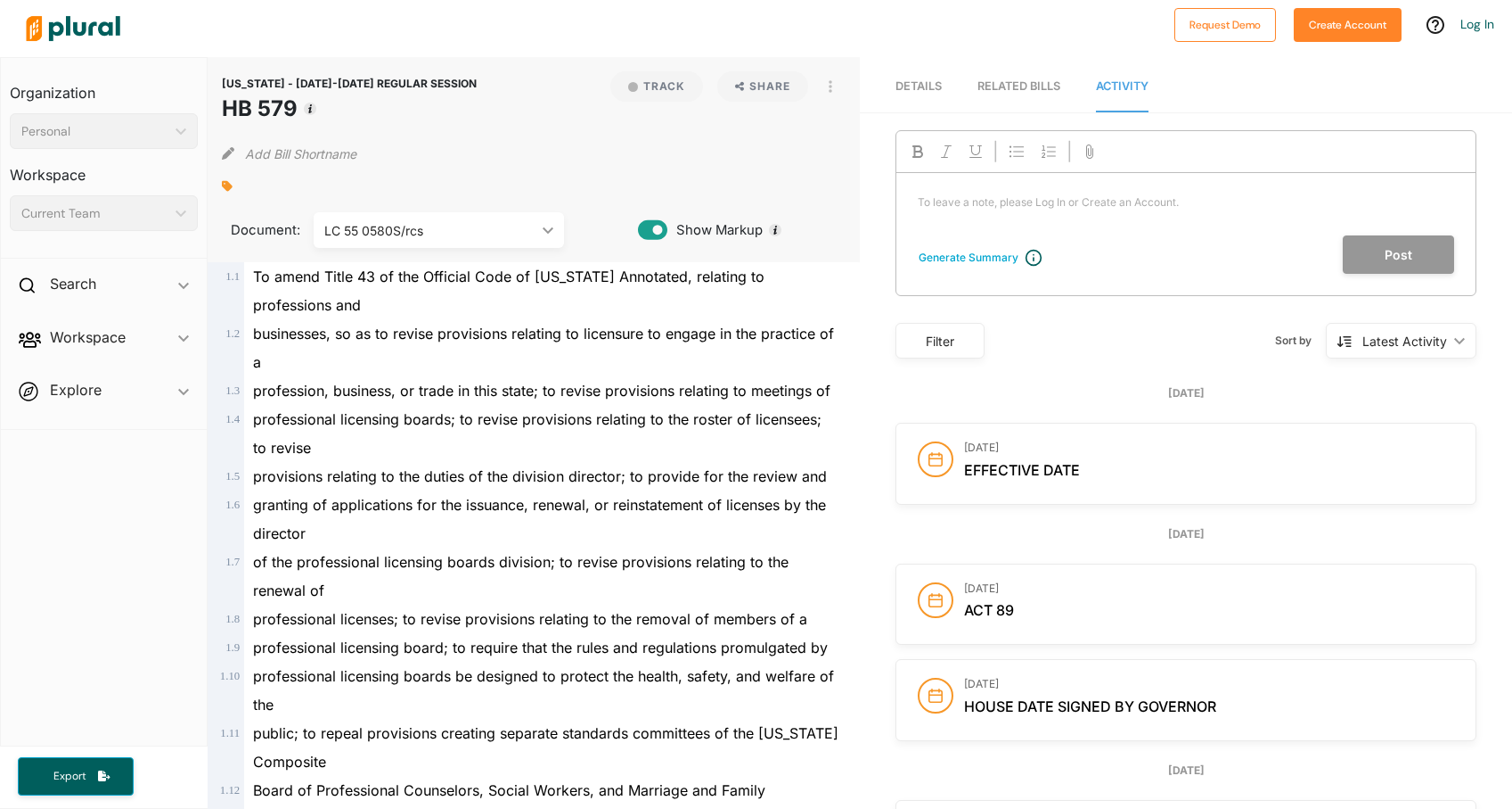
click at [936, 345] on div "Filter" at bounding box center [940, 341] width 66 height 19
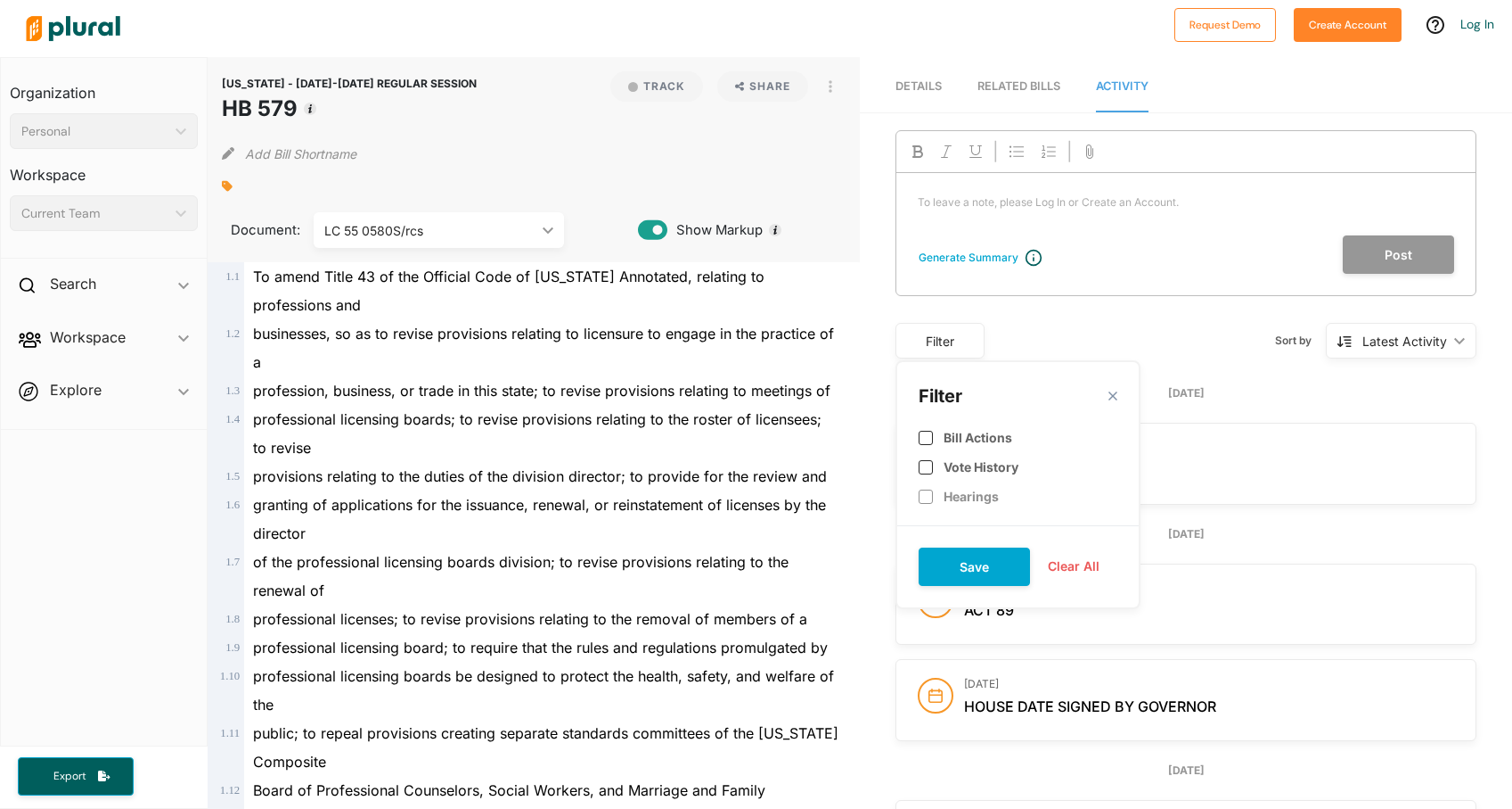
click at [1110, 395] on polygon at bounding box center [1114, 396] width 15 height 15
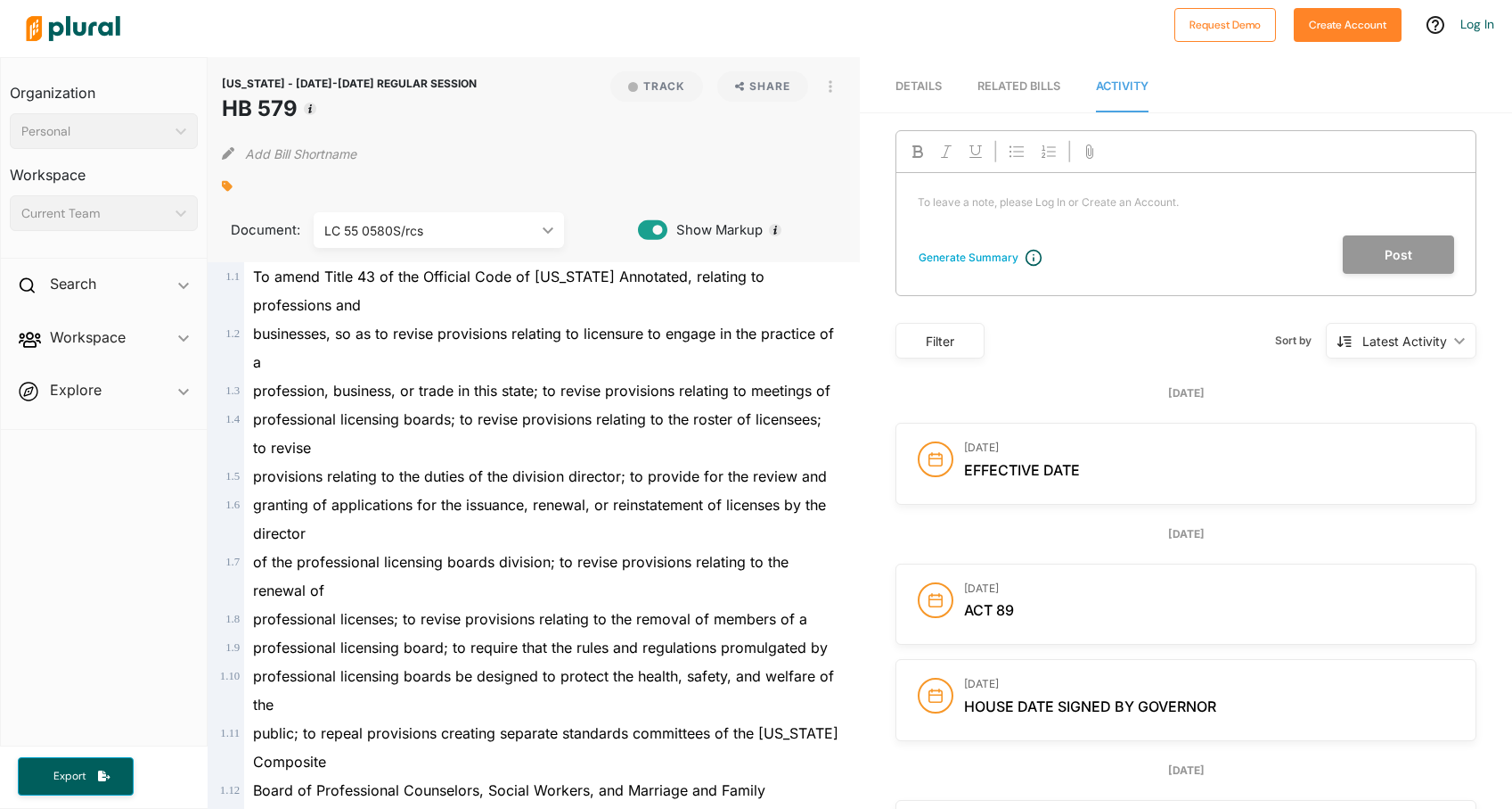
click at [1436, 345] on div "Latest Activity" at bounding box center [1405, 341] width 84 height 19
click at [1160, 347] on div "Sort by Latest Activity ic_keyboard_arrow_down Latest Activity Latest Activity" at bounding box center [1231, 340] width 492 height 46
click at [514, 229] on div "LC 55 0580S/rcs" at bounding box center [430, 231] width 211 height 19
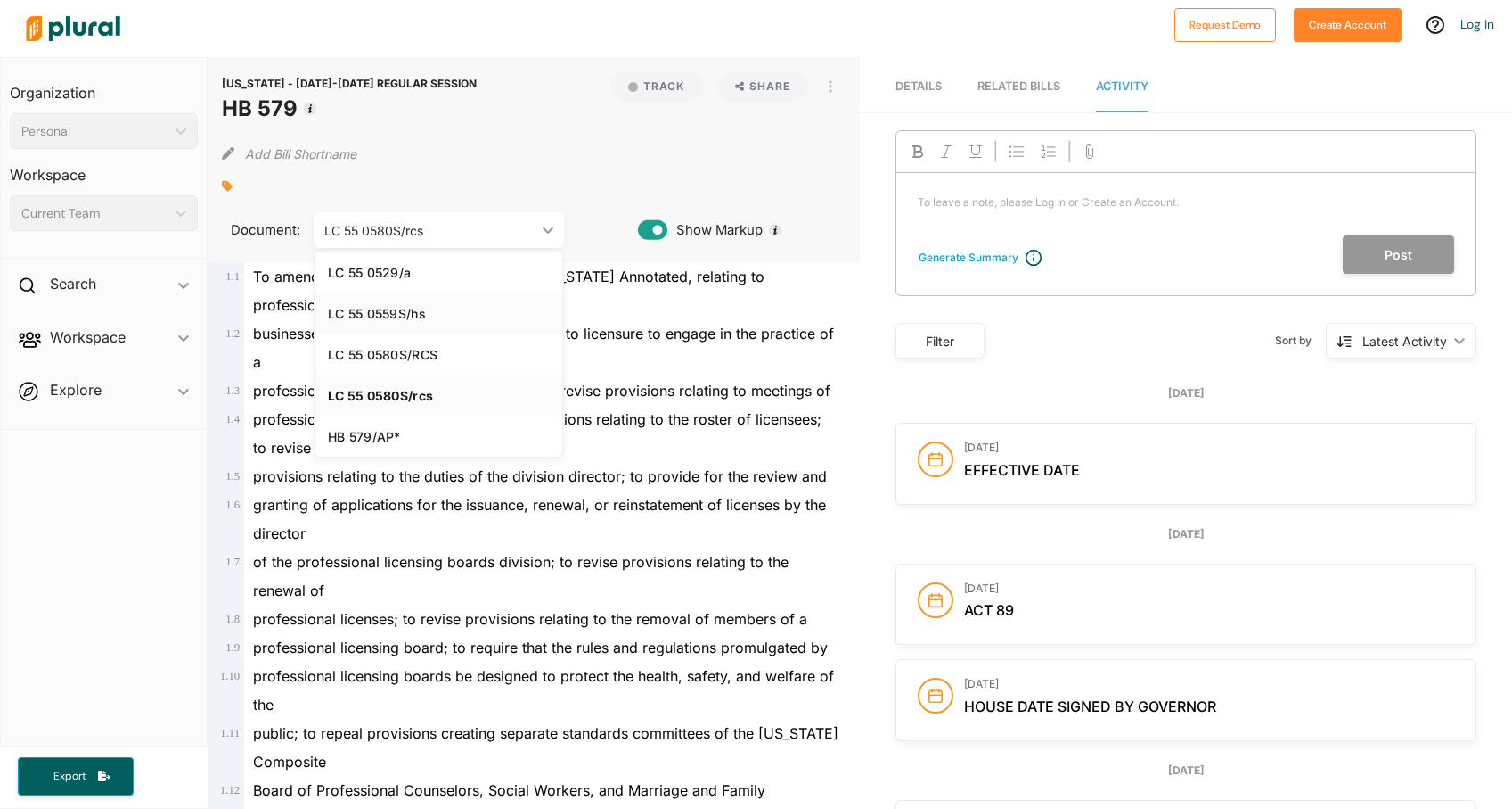
click at [451, 309] on div "LC 55 0559S/hs" at bounding box center [439, 313] width 222 height 15
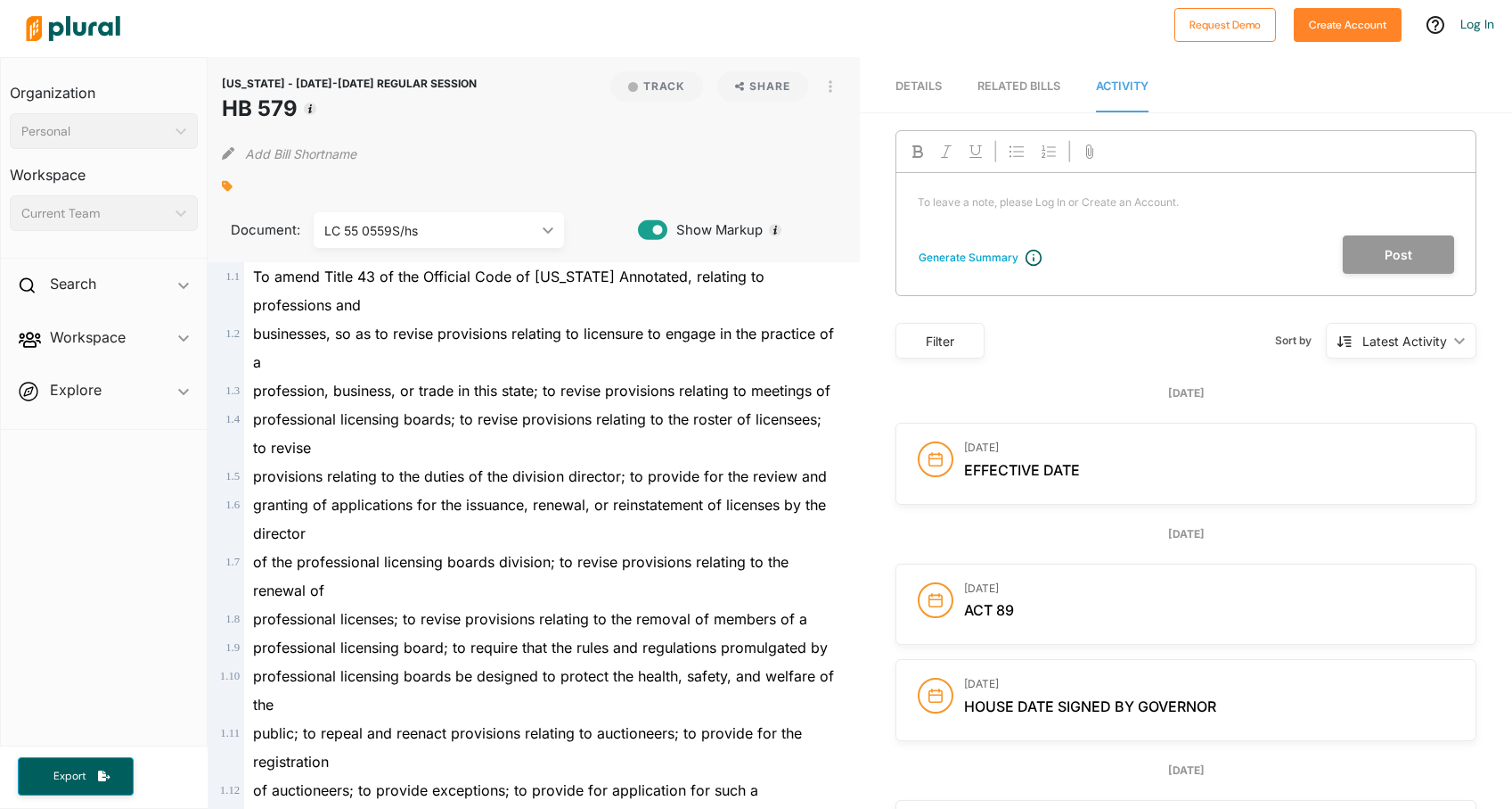
click at [509, 235] on div "LC 55 0559S/hs" at bounding box center [430, 231] width 211 height 19
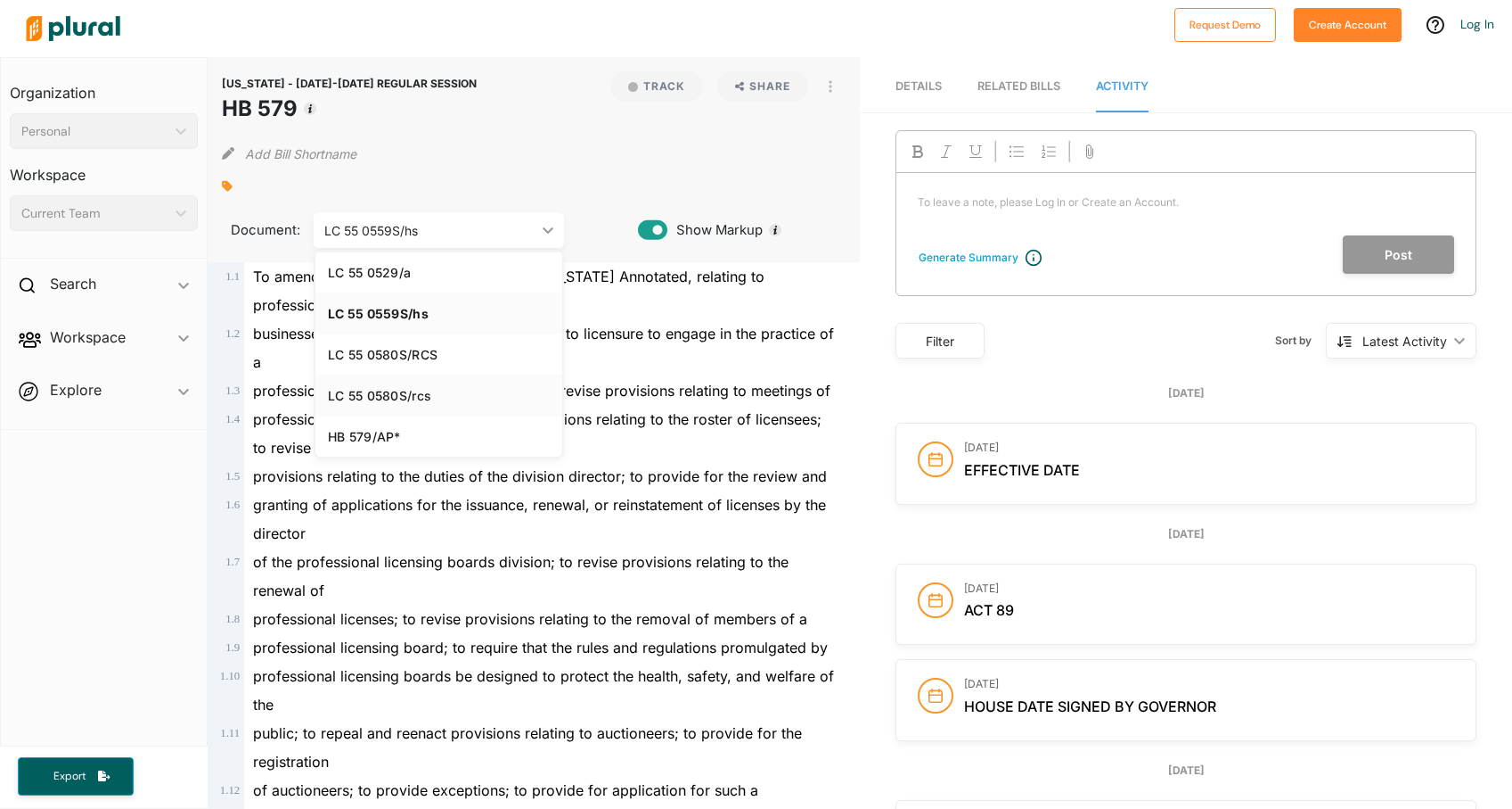
click at [446, 393] on div "LC 55 0580S/rcs" at bounding box center [439, 395] width 222 height 15
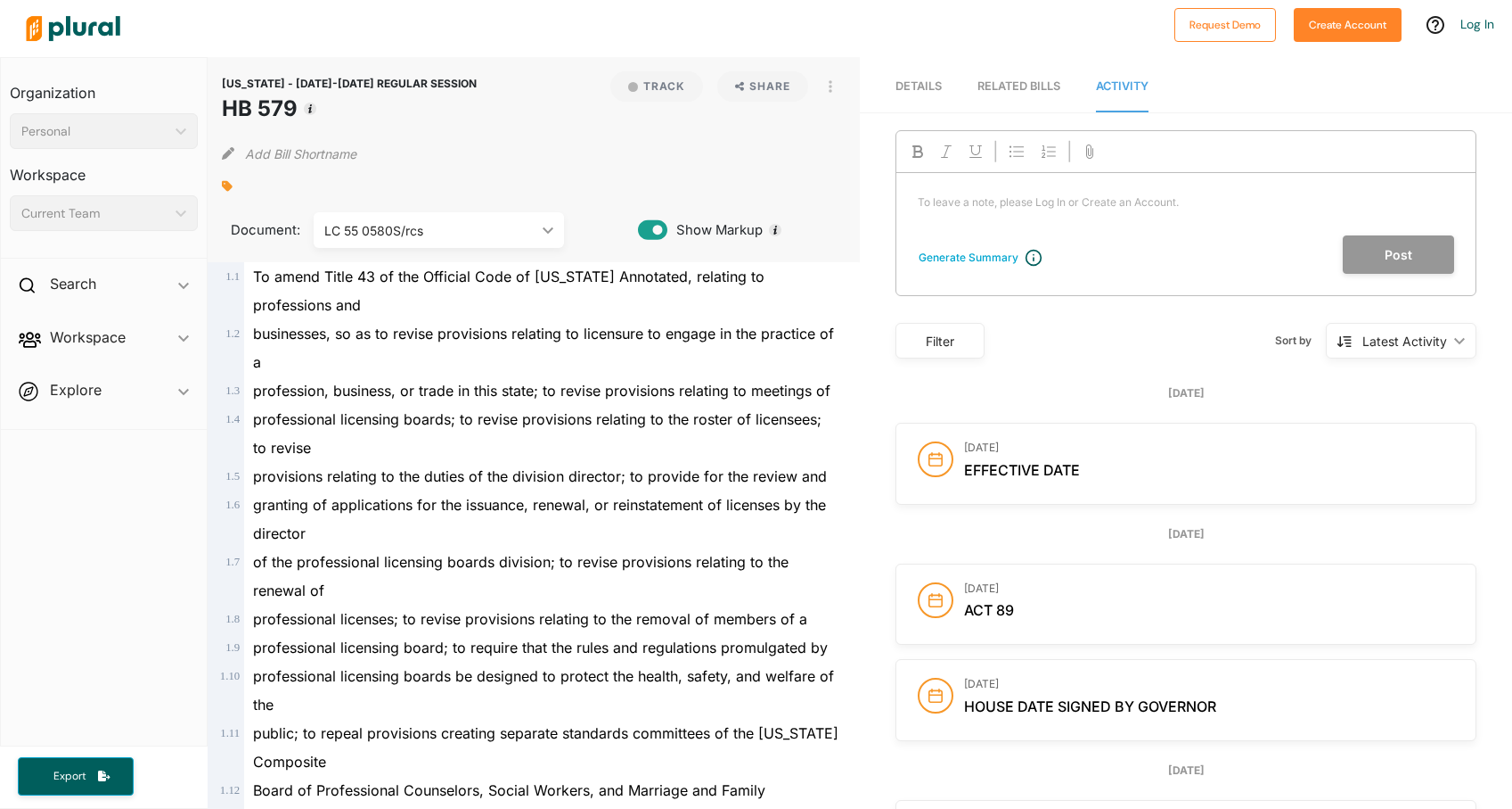
click at [943, 342] on div "Filter" at bounding box center [940, 341] width 66 height 19
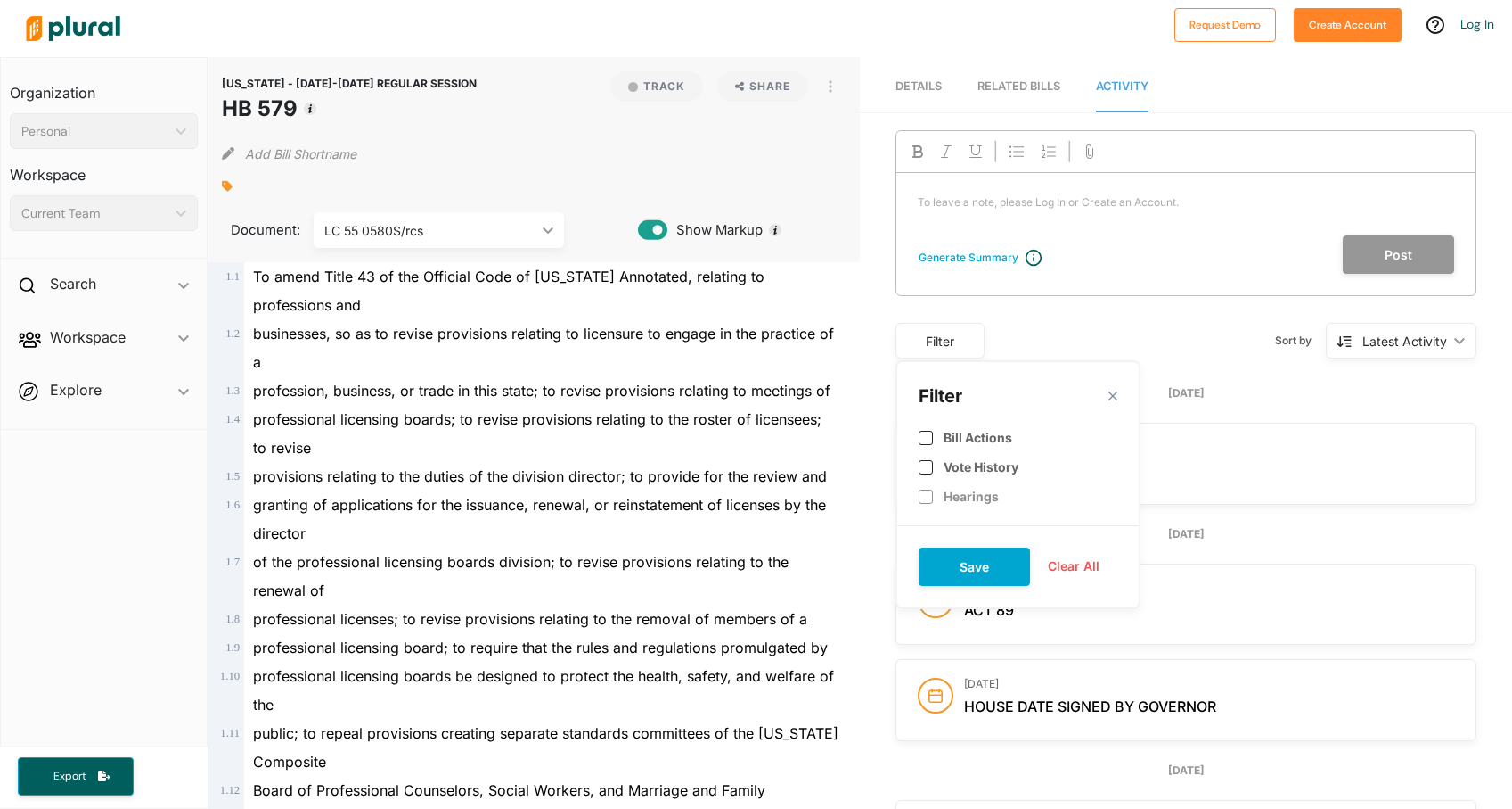
click at [1048, 314] on div "Generate Summary To leave a note, please Log In or Create an Account. ﻿ Post Fi…" at bounding box center [1186, 247] width 581 height 234
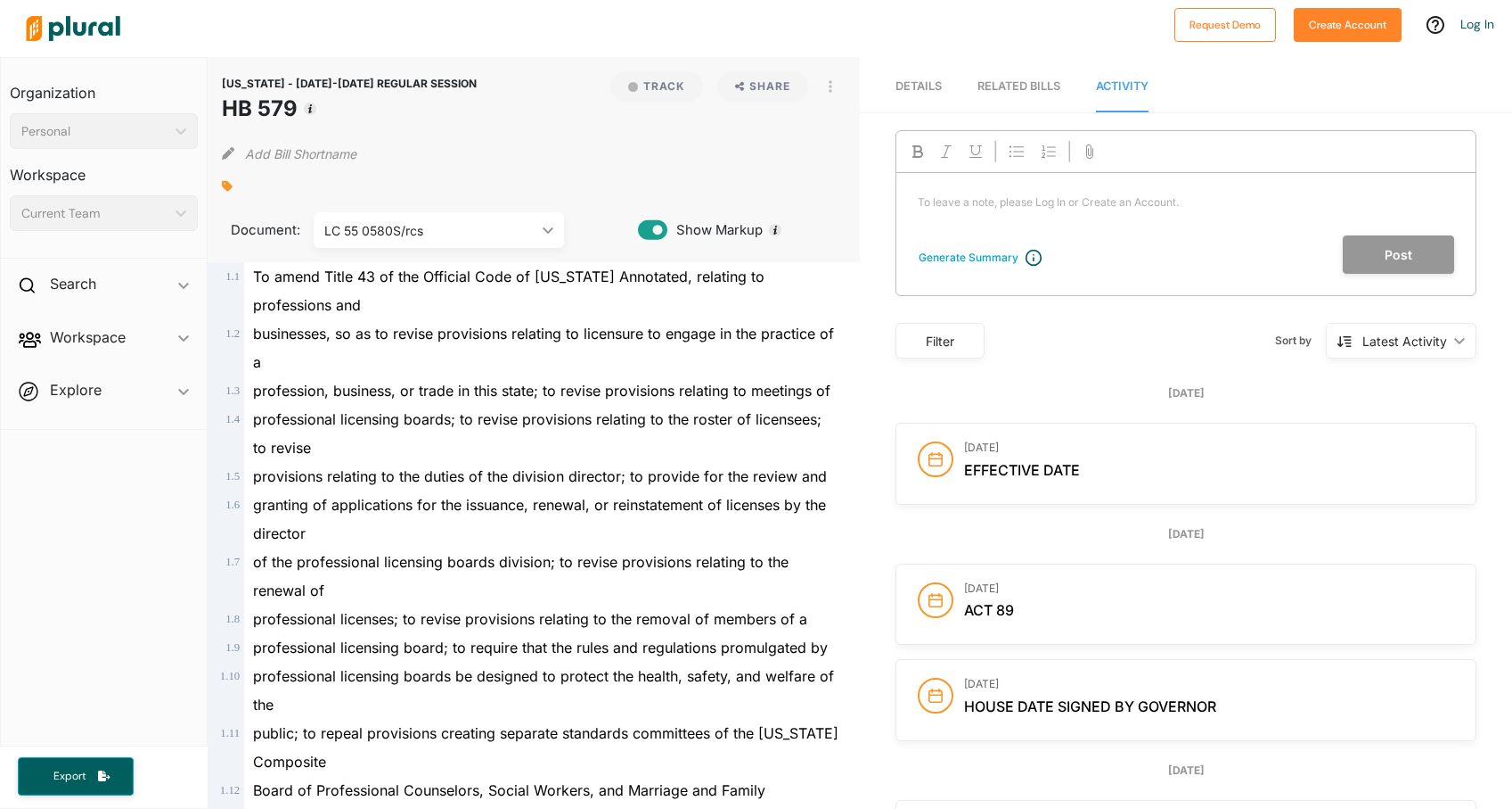
drag, startPoint x: 1133, startPoint y: 390, endPoint x: 1243, endPoint y: 392, distance: 110.0
click at [1243, 392] on div "[DATE]" at bounding box center [1186, 393] width 581 height 16
drag, startPoint x: 1145, startPoint y: 530, endPoint x: 1222, endPoint y: 530, distance: 77.0
click at [1222, 530] on div "[DATE]" at bounding box center [1186, 533] width 581 height 16
